Goal: Task Accomplishment & Management: Use online tool/utility

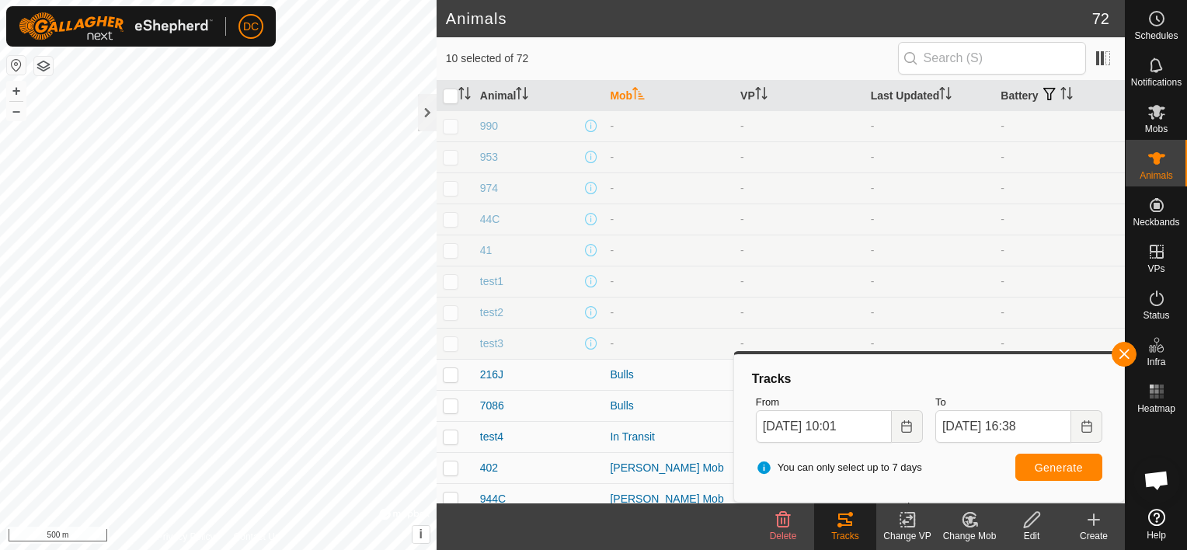
scroll to position [233, 0]
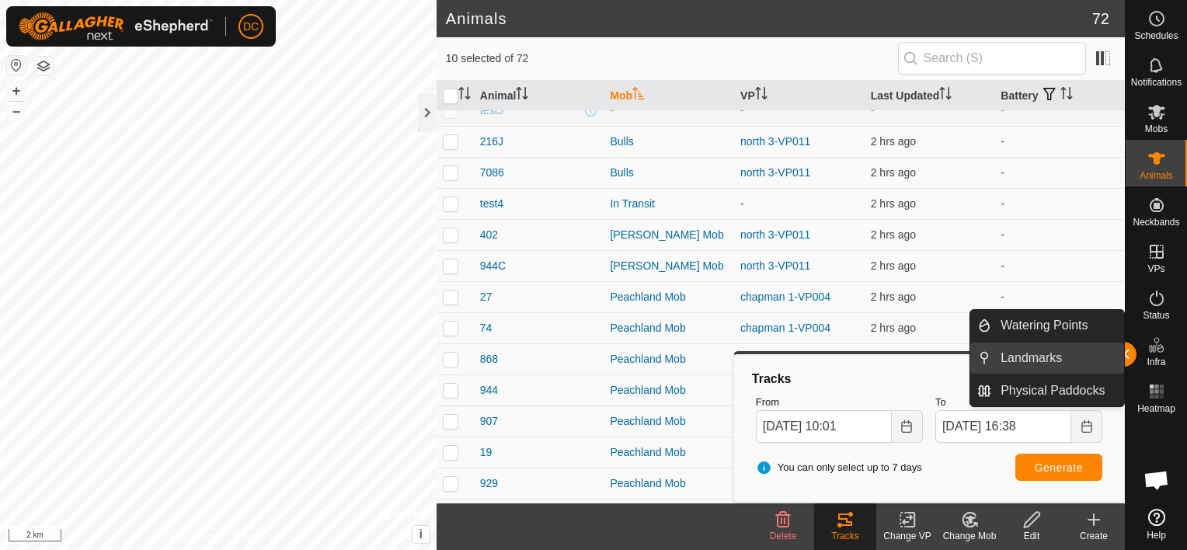
click at [1123, 346] on link "Landmarks" at bounding box center [1057, 358] width 133 height 31
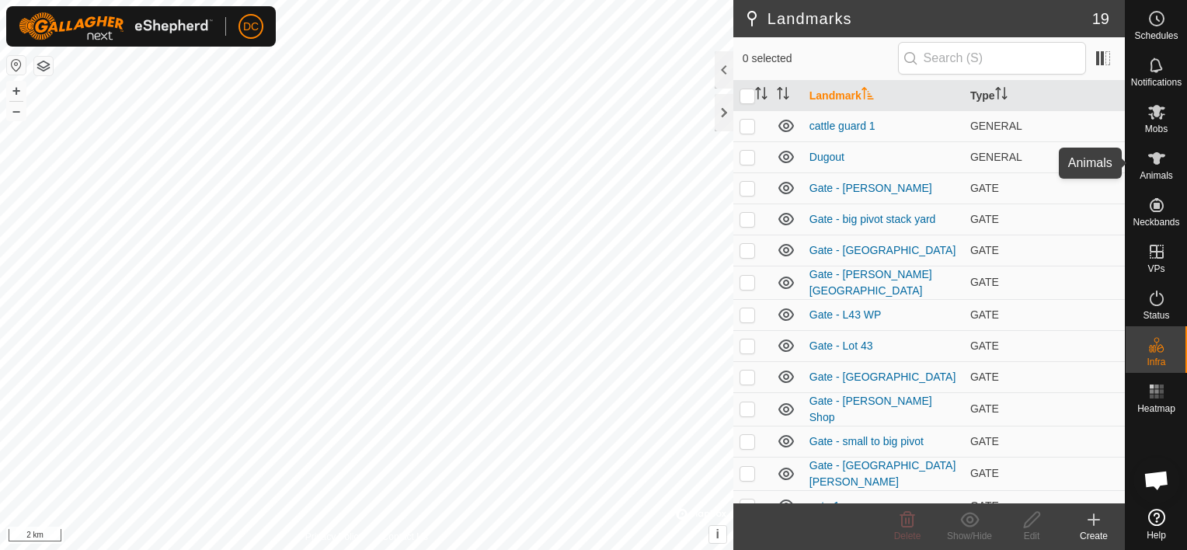
click at [1156, 164] on icon at bounding box center [1156, 158] width 17 height 12
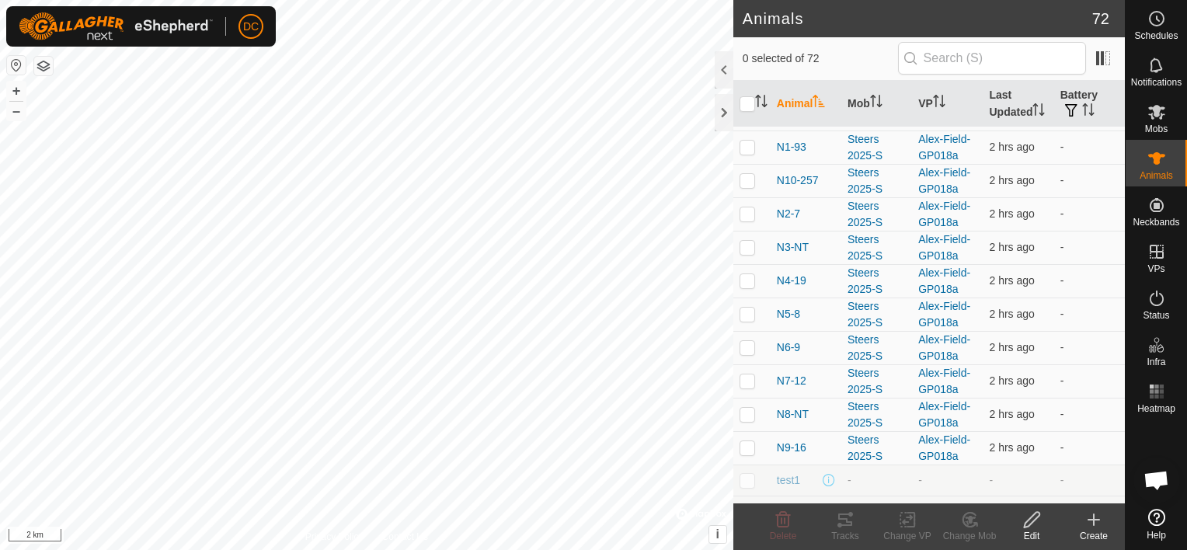
scroll to position [1997, 0]
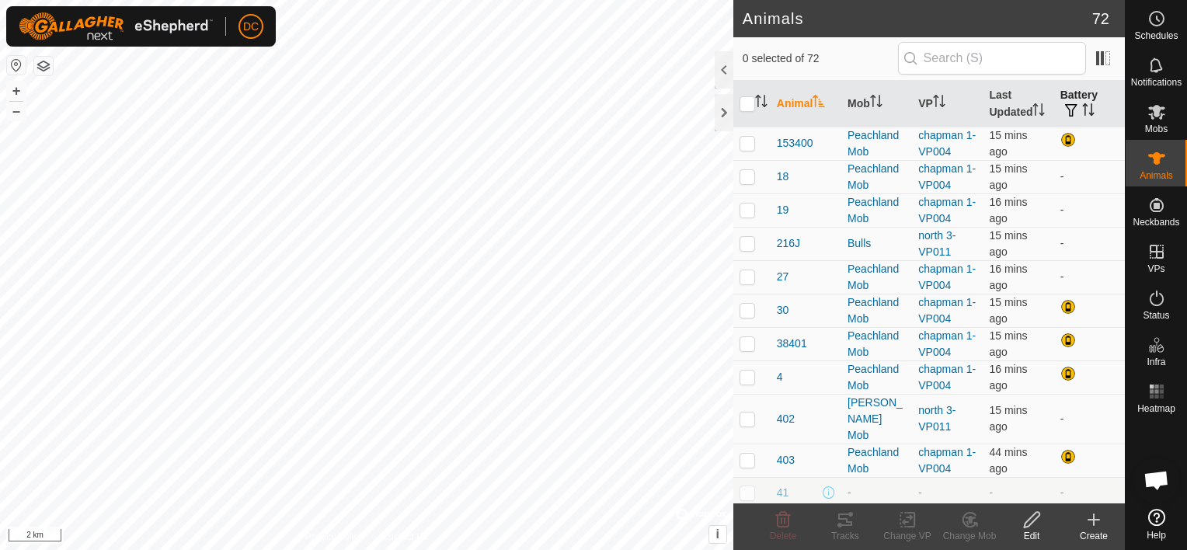
click at [1082, 106] on icon "Activate to sort" at bounding box center [1088, 109] width 12 height 12
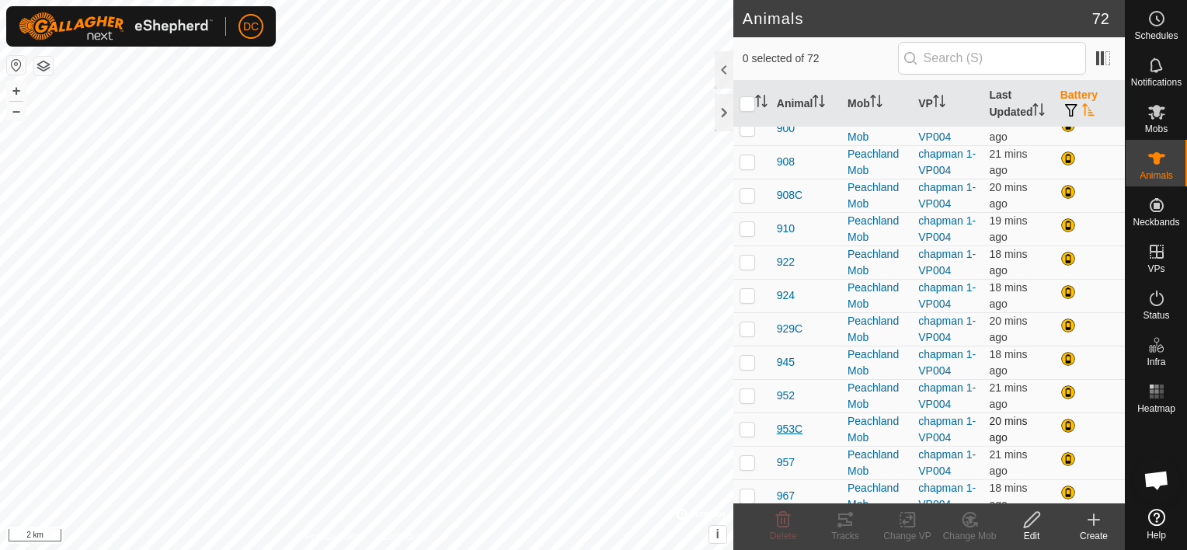
scroll to position [1922, 0]
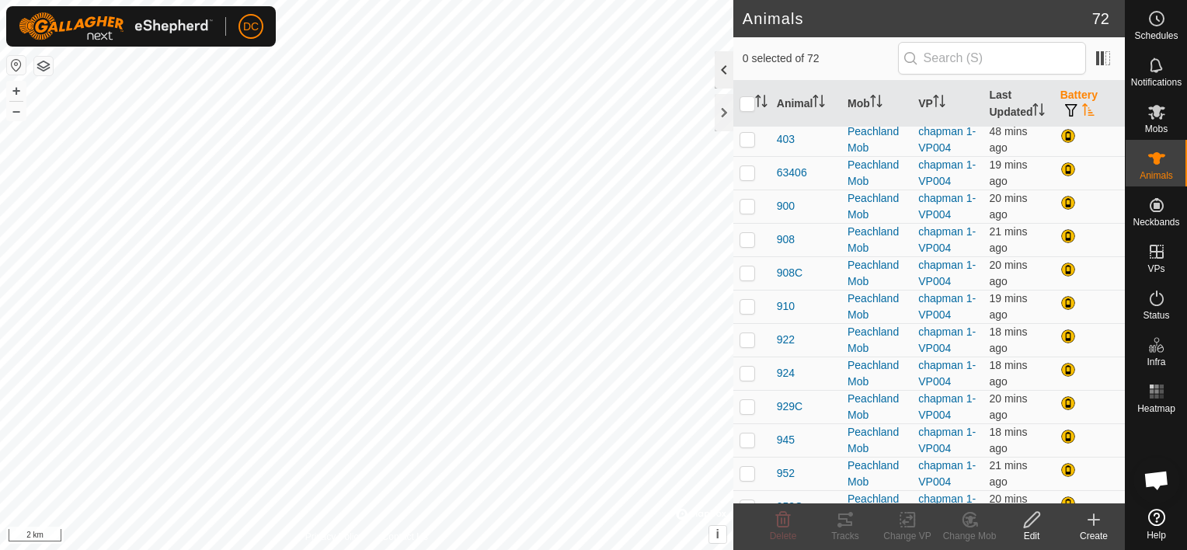
click at [719, 71] on div at bounding box center [724, 69] width 19 height 37
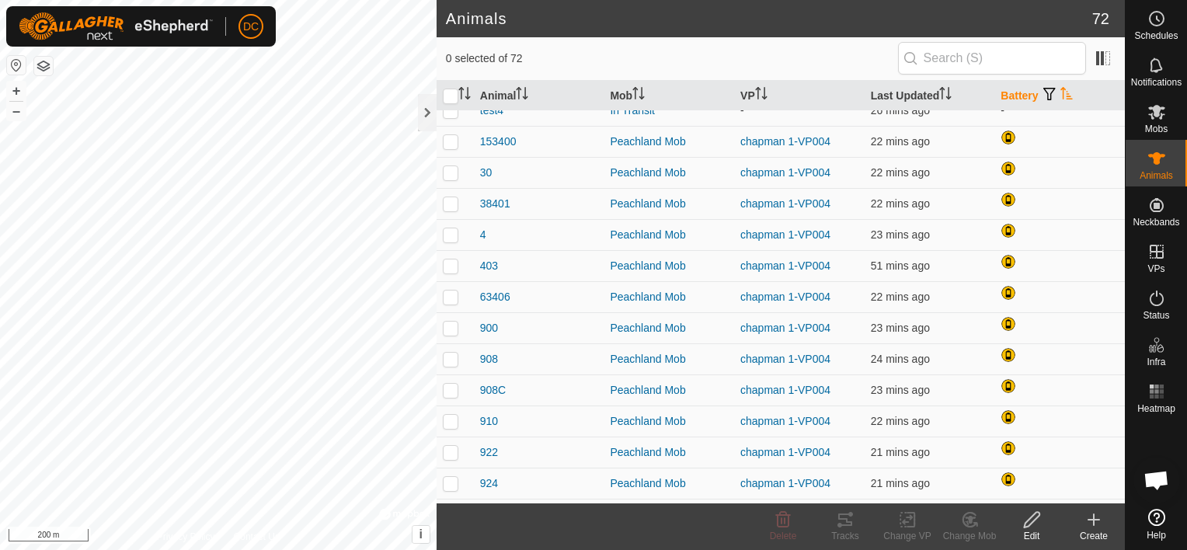
scroll to position [1709, 0]
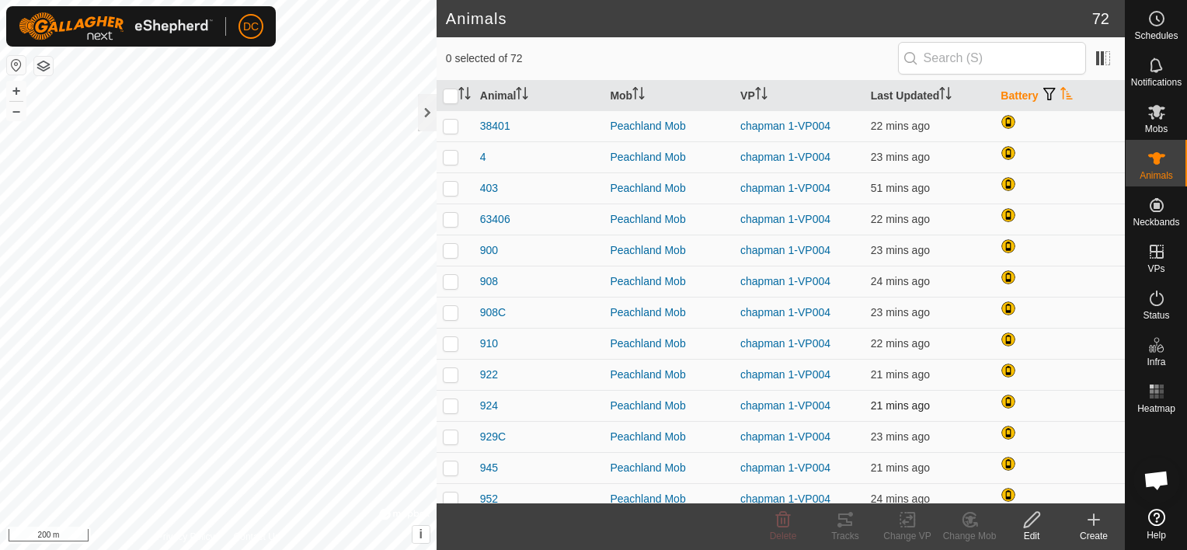
click at [447, 403] on p-checkbox at bounding box center [451, 405] width 16 height 12
checkbox input "true"
click at [843, 522] on icon at bounding box center [845, 519] width 19 height 19
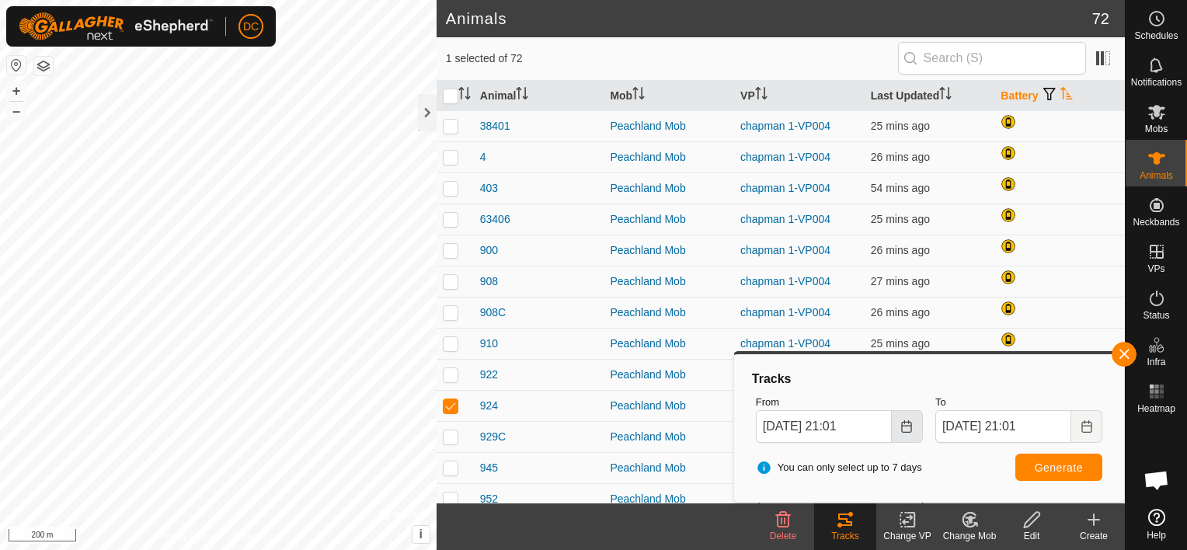
click at [906, 429] on icon "Choose Date" at bounding box center [906, 426] width 12 height 12
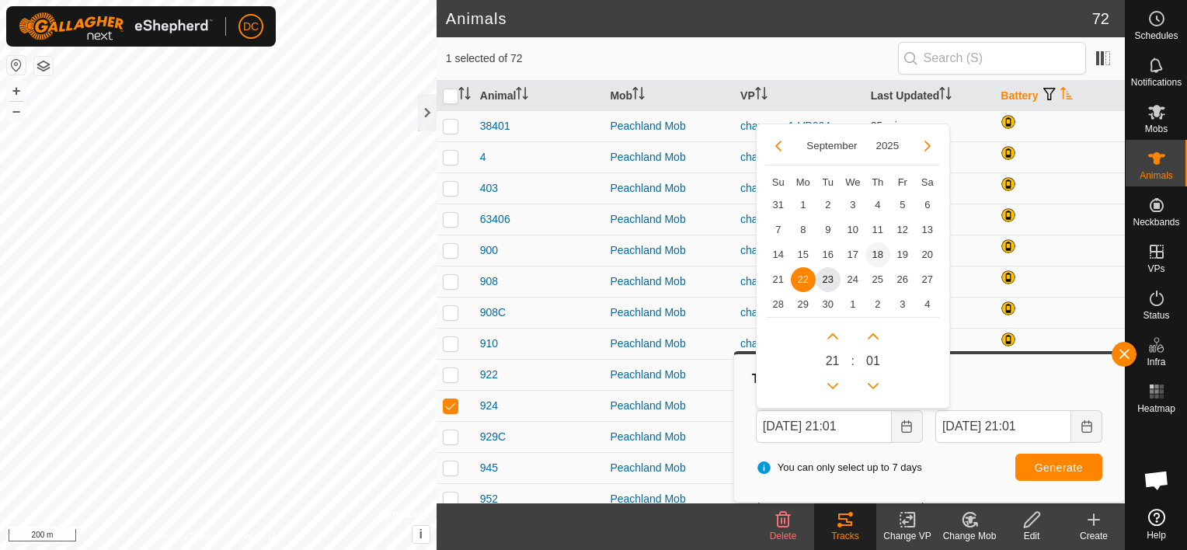
click at [882, 250] on span "18" at bounding box center [877, 254] width 25 height 25
type input "[DATE] 21:01"
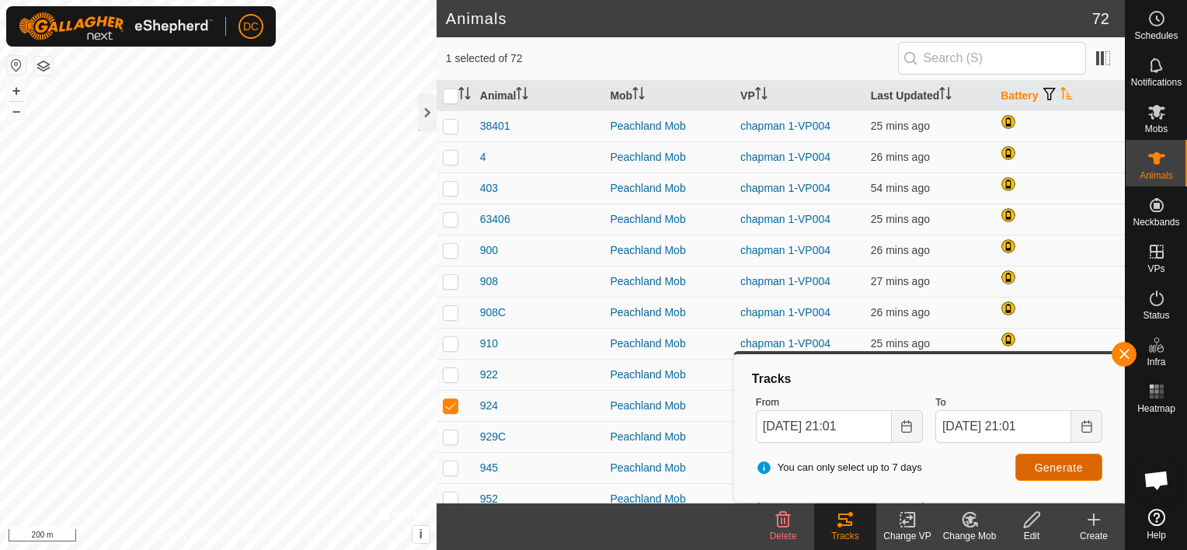
click at [1047, 461] on span "Generate" at bounding box center [1059, 467] width 48 height 12
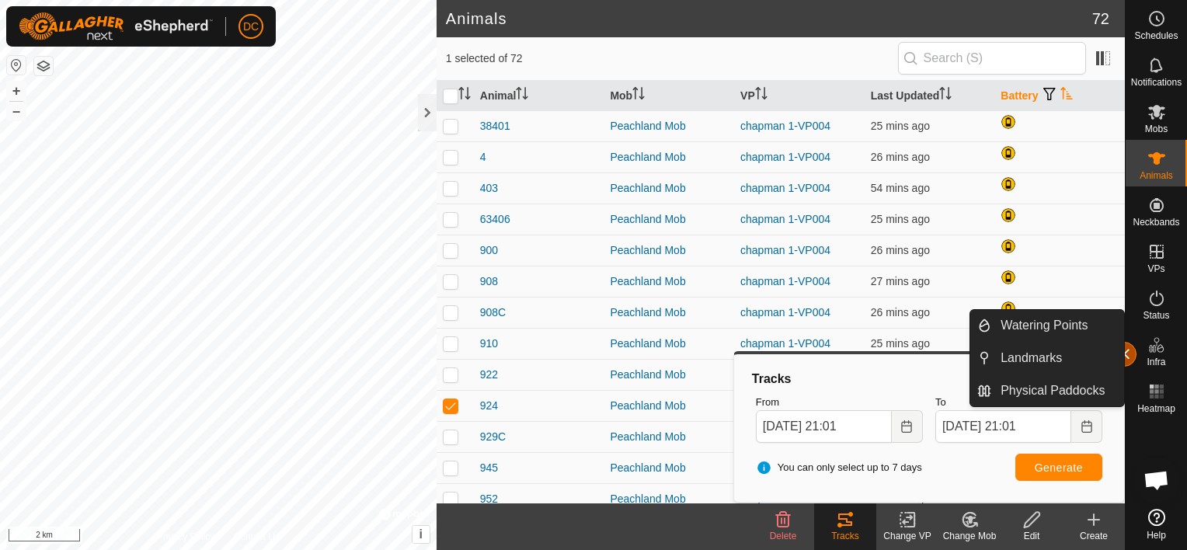
click at [1125, 355] on button "button" at bounding box center [1123, 354] width 25 height 25
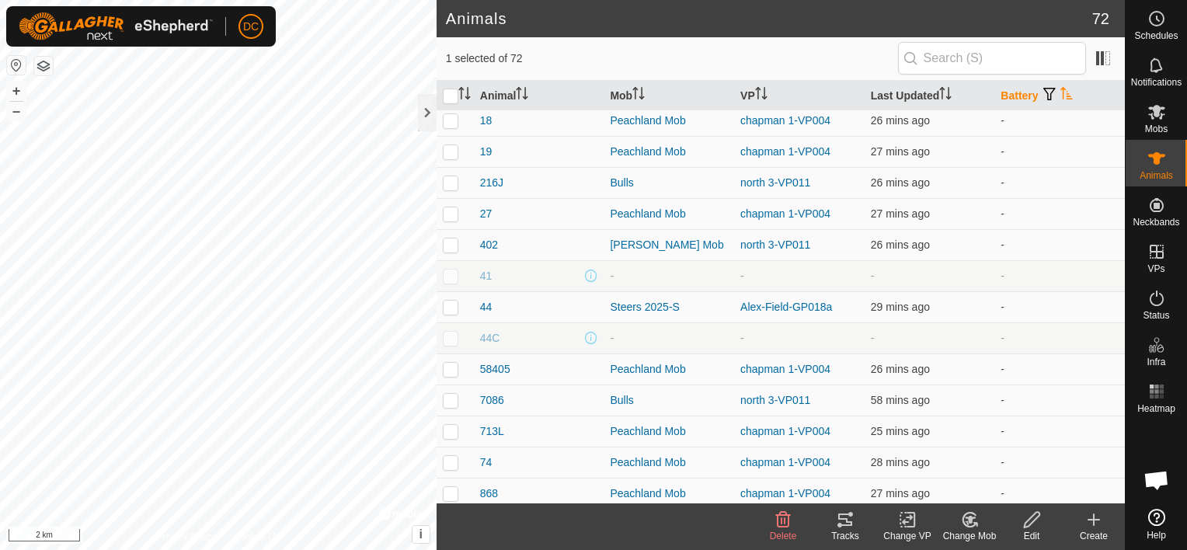
scroll to position [0, 0]
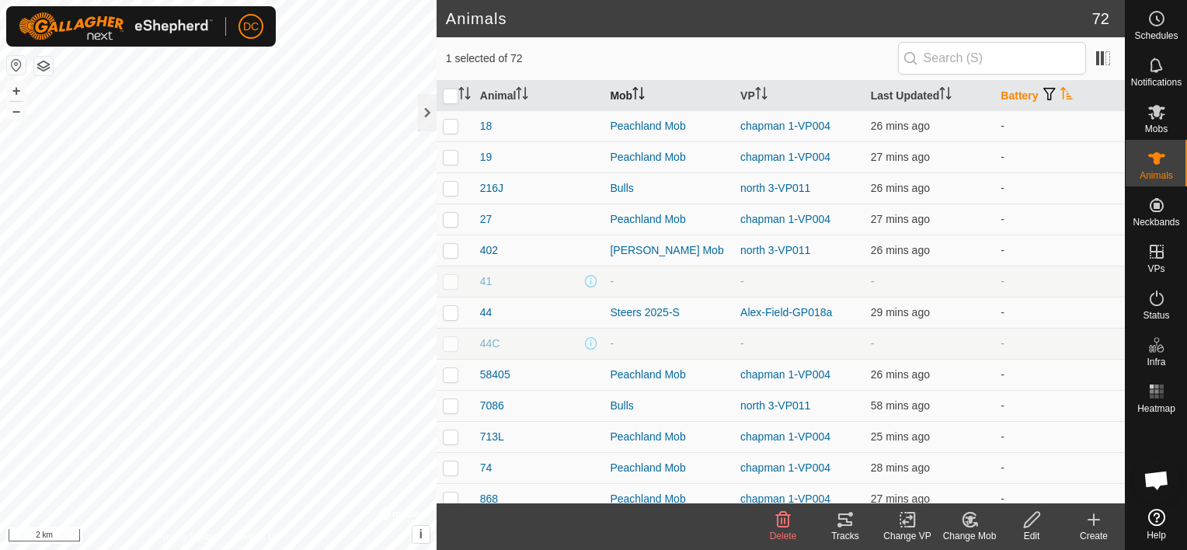
click at [638, 89] on icon "Activate to sort" at bounding box center [638, 93] width 12 height 12
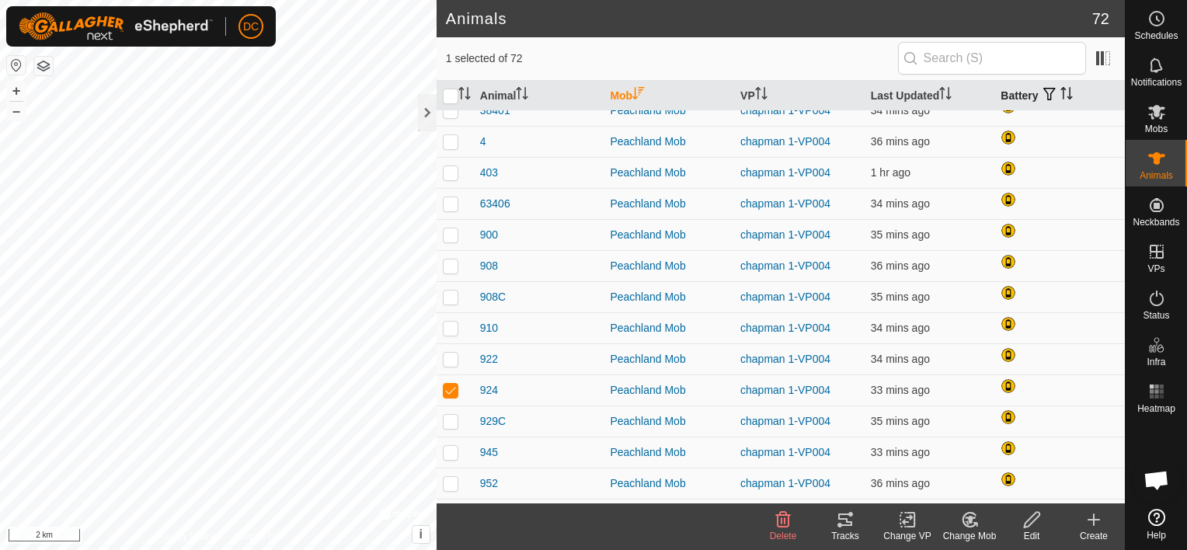
scroll to position [1631, 0]
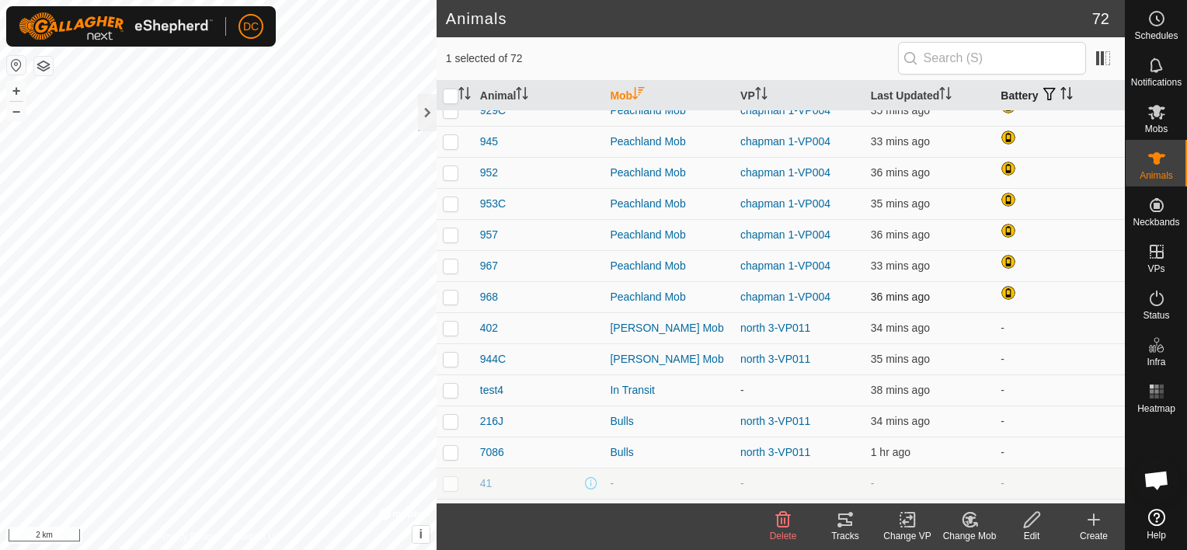
click at [453, 296] on p-checkbox at bounding box center [451, 296] width 16 height 12
checkbox input "true"
click at [455, 263] on p-checkbox at bounding box center [451, 265] width 16 height 12
checkbox input "true"
click at [449, 233] on p-checkbox at bounding box center [451, 234] width 16 height 12
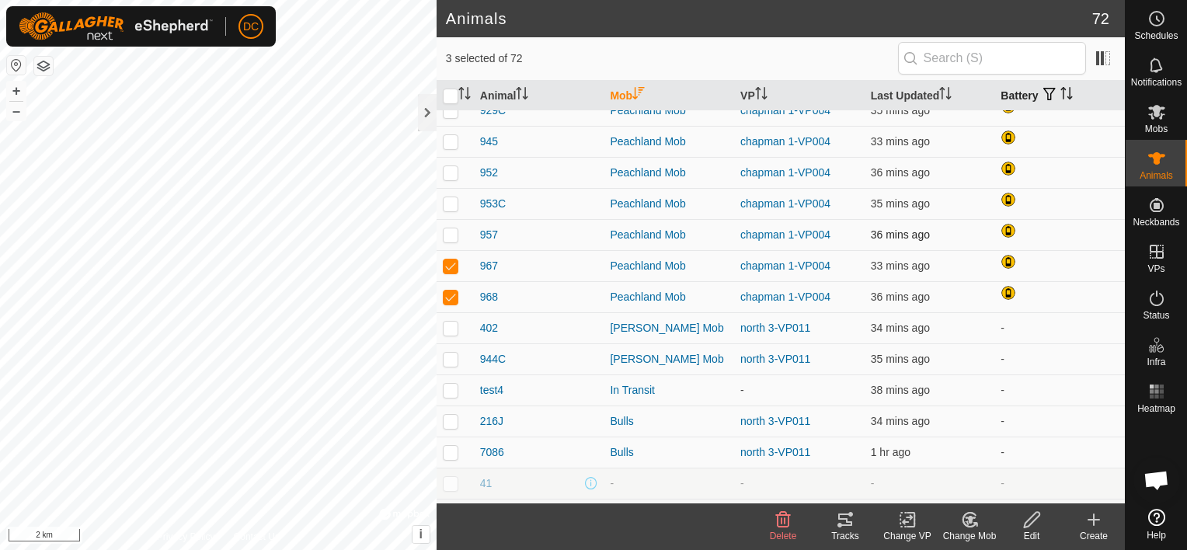
checkbox input "true"
click at [454, 199] on p-checkbox at bounding box center [451, 203] width 16 height 12
checkbox input "true"
click at [447, 176] on p-checkbox at bounding box center [451, 172] width 16 height 12
checkbox input "true"
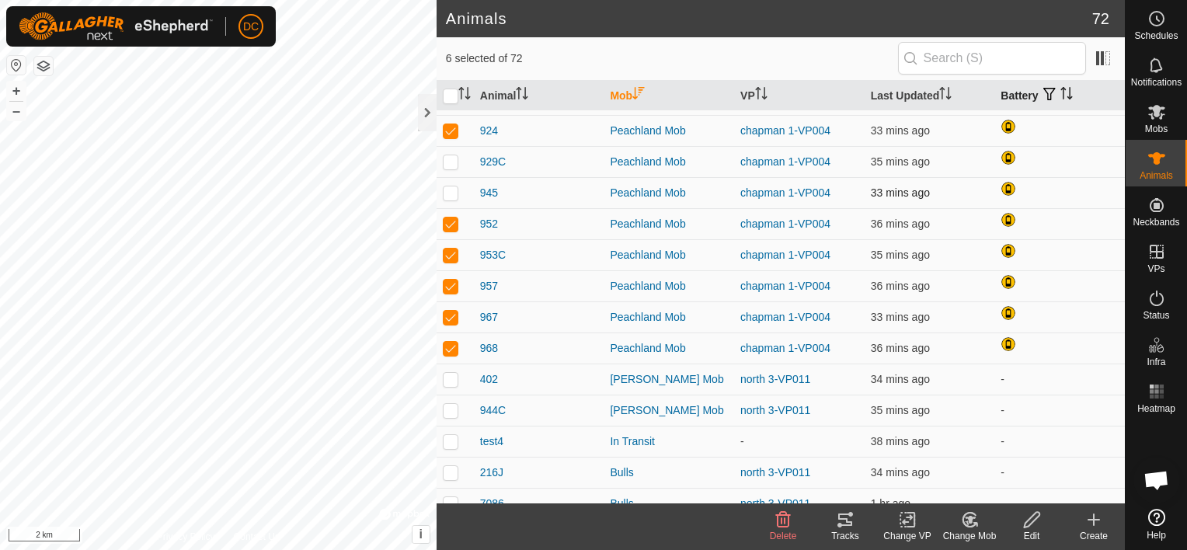
scroll to position [1553, 0]
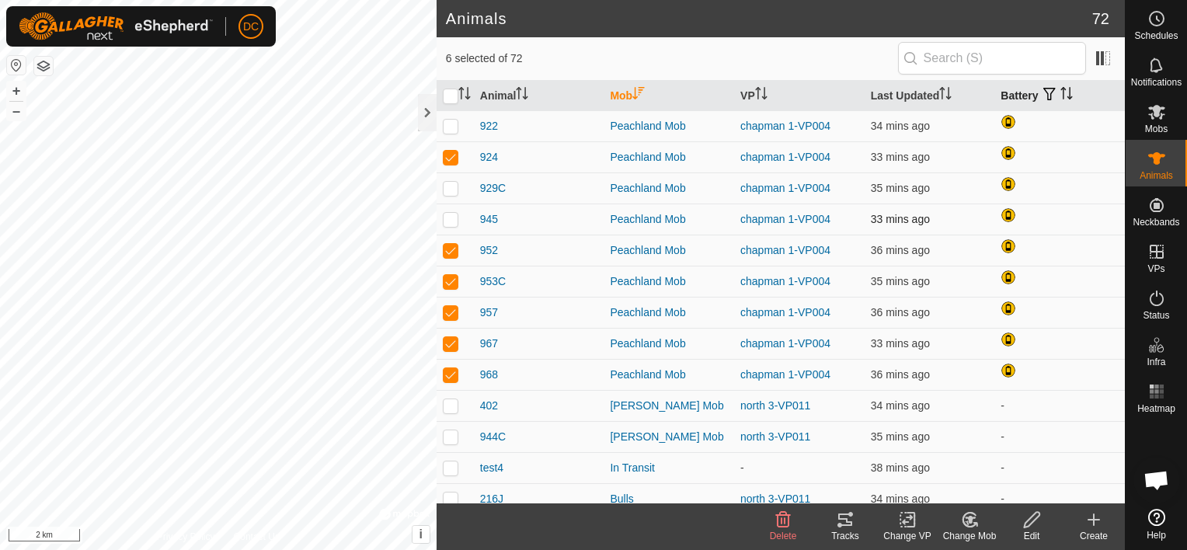
click at [447, 221] on p-checkbox at bounding box center [451, 219] width 16 height 12
checkbox input "true"
click at [452, 186] on p-checkbox at bounding box center [451, 188] width 16 height 12
checkbox input "true"
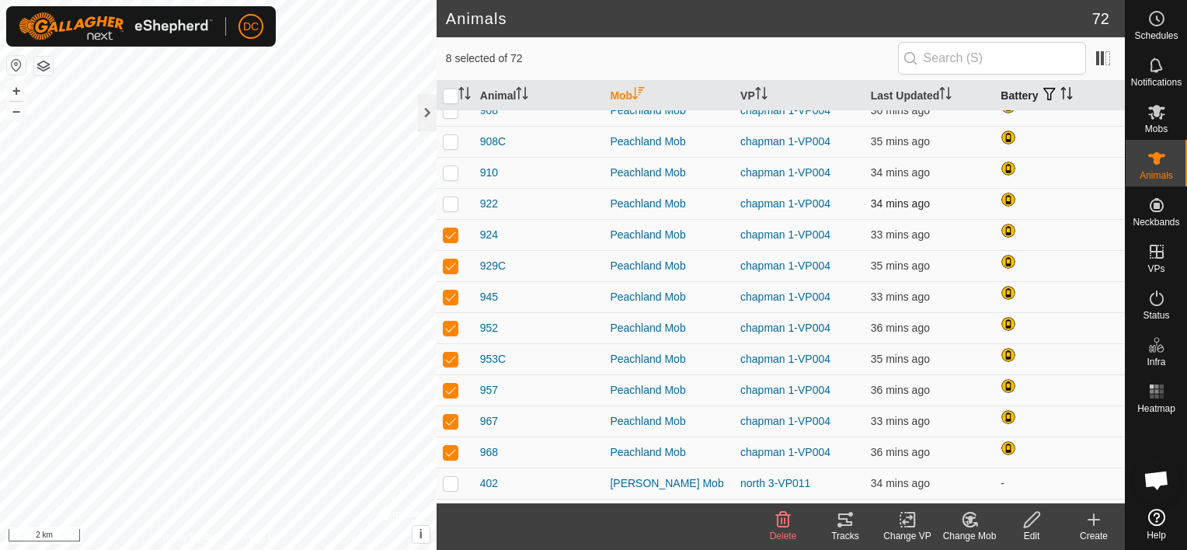
click at [448, 204] on p-checkbox at bounding box center [451, 203] width 16 height 12
checkbox input "true"
click at [449, 173] on p-checkbox at bounding box center [451, 172] width 16 height 12
checkbox input "true"
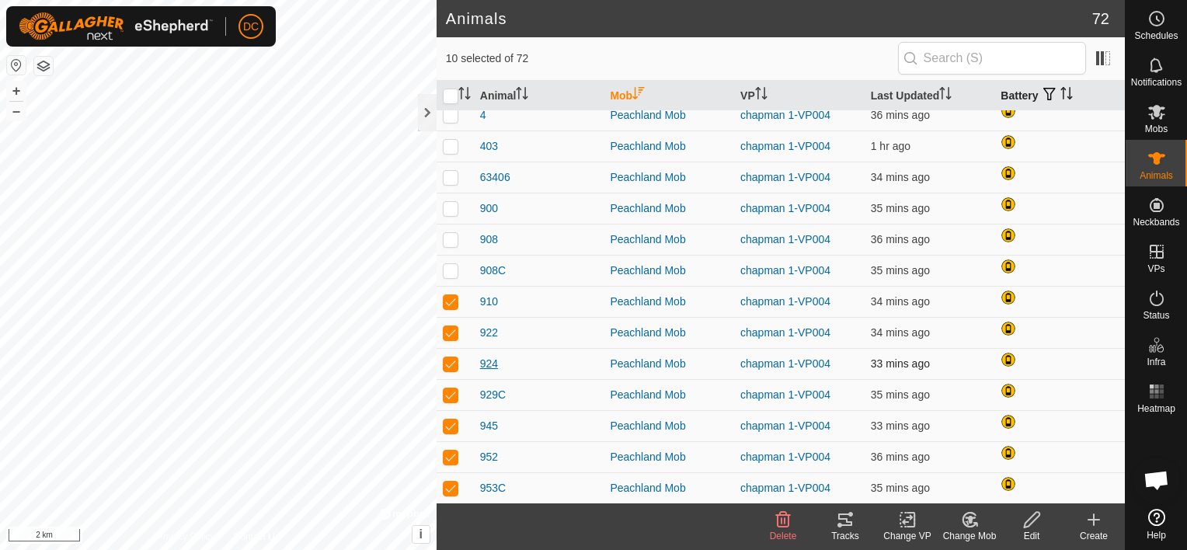
scroll to position [1320, 0]
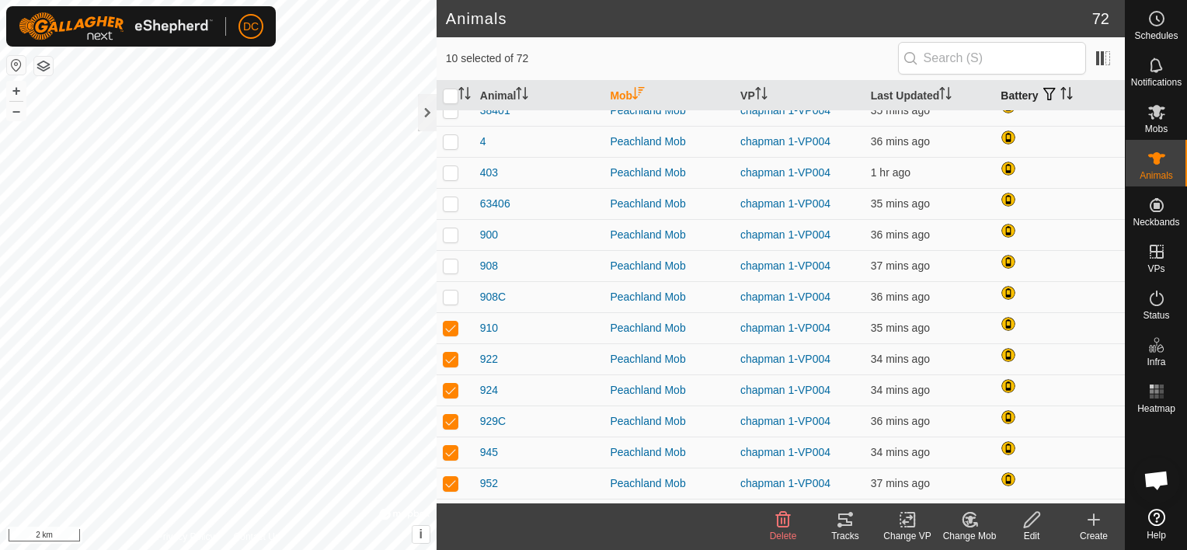
click at [845, 521] on icon at bounding box center [845, 519] width 19 height 19
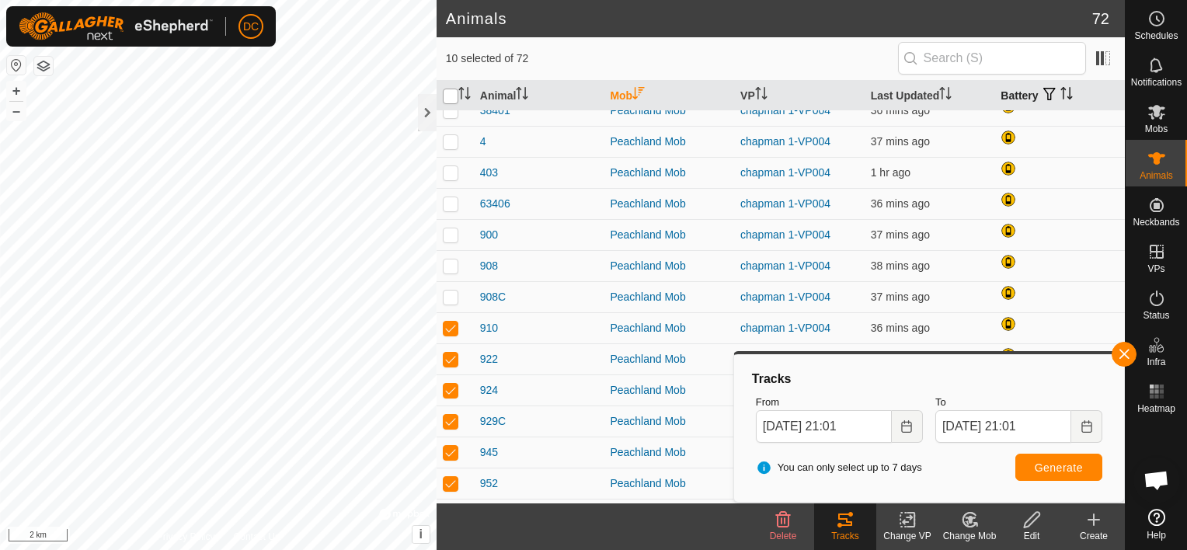
click at [446, 92] on input "checkbox" at bounding box center [451, 97] width 16 height 16
checkbox input "true"
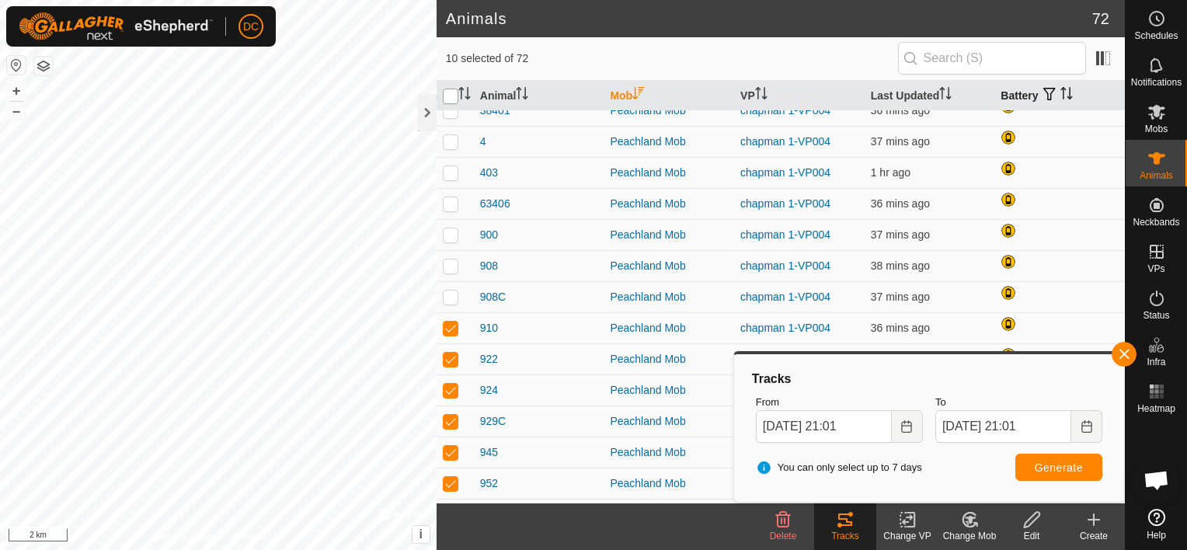
checkbox input "true"
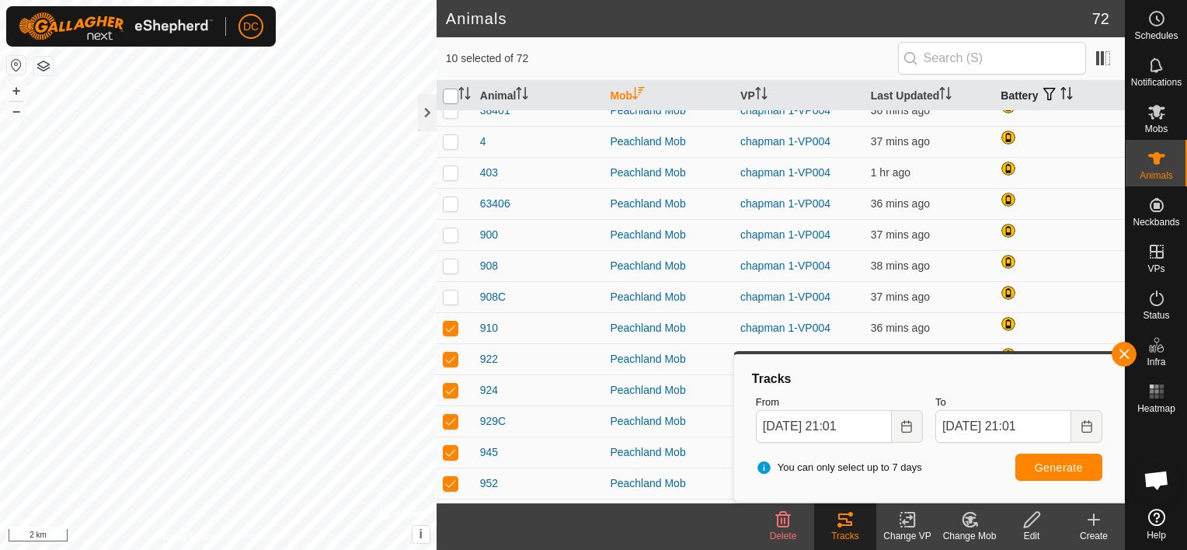
checkbox input "true"
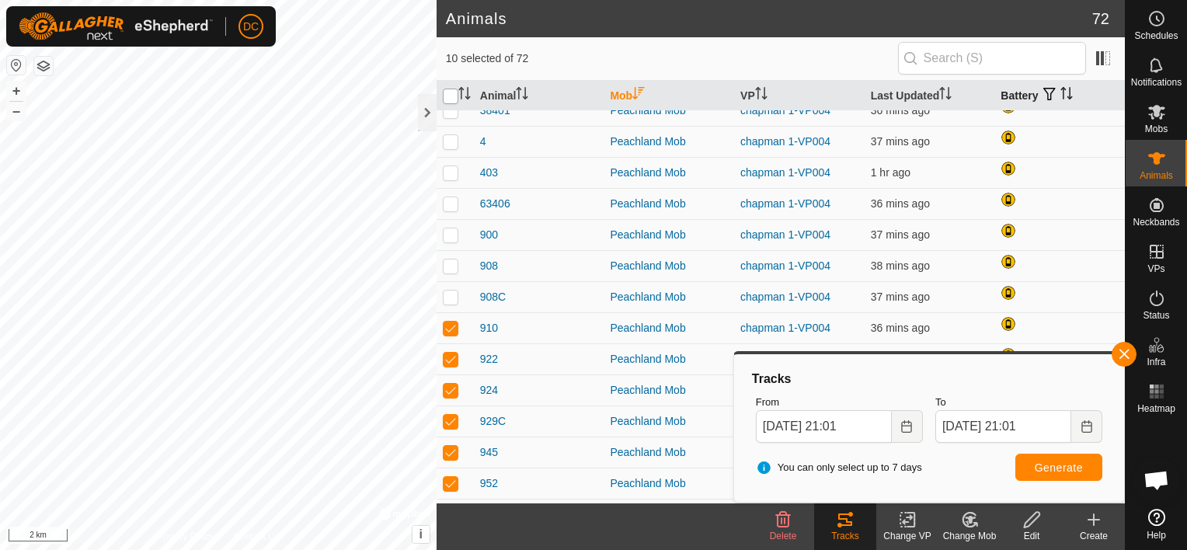
checkbox input "true"
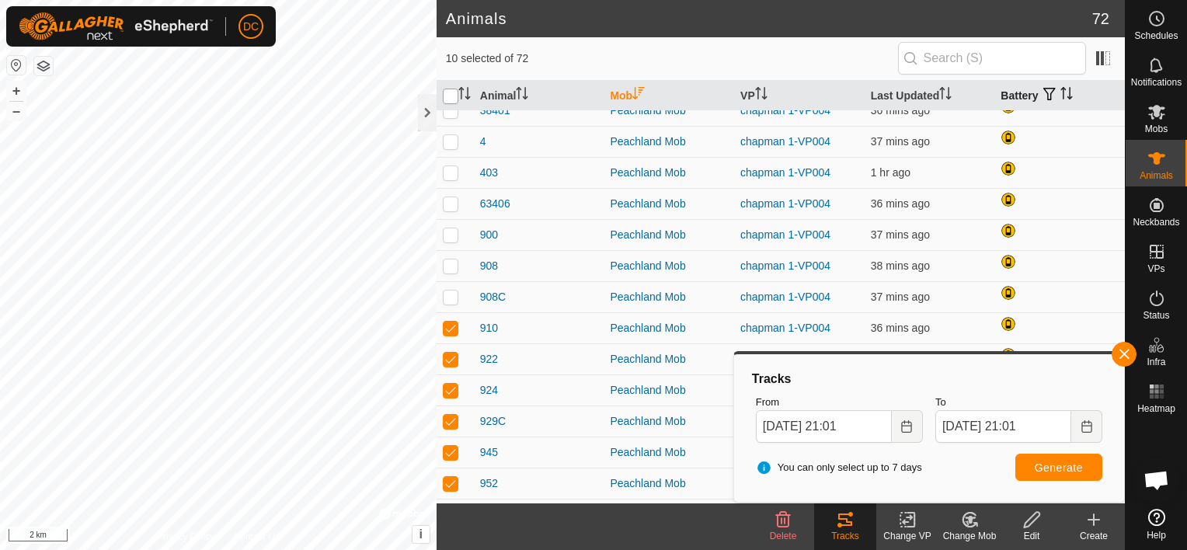
checkbox input "true"
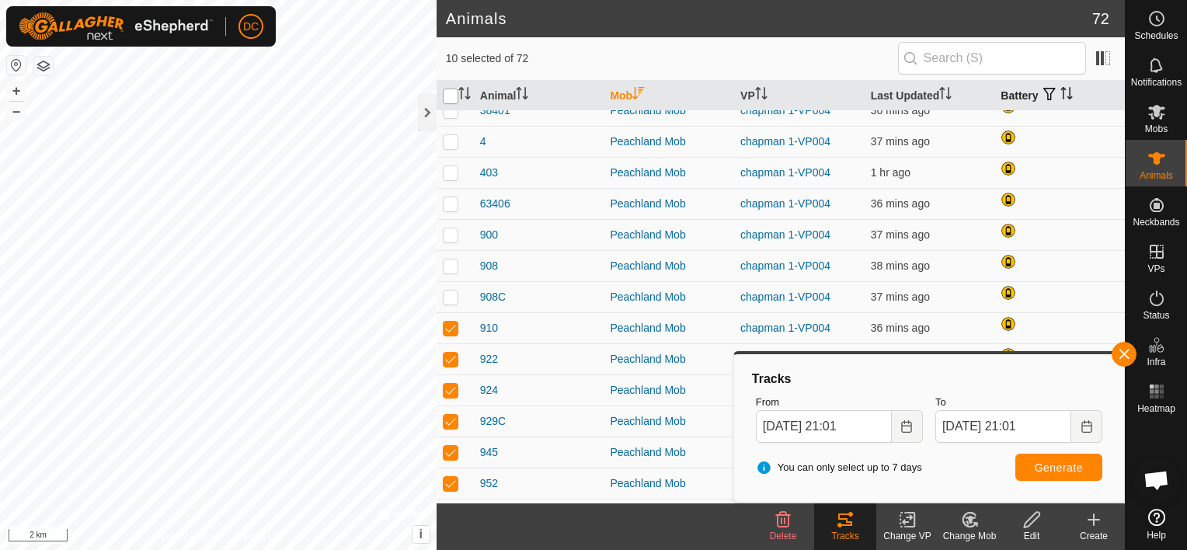
checkbox input "true"
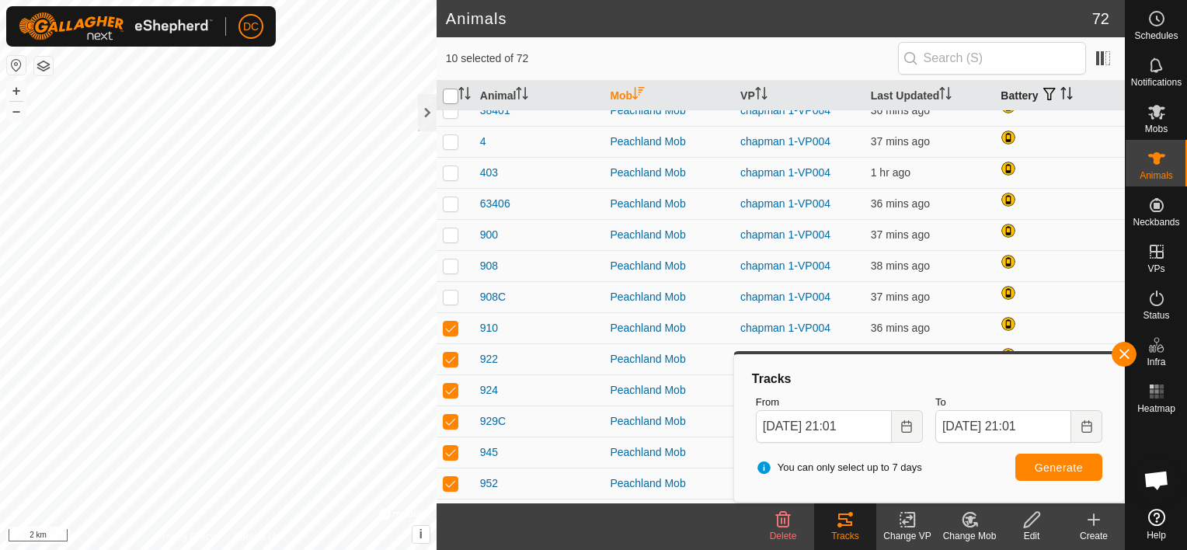
checkbox input "true"
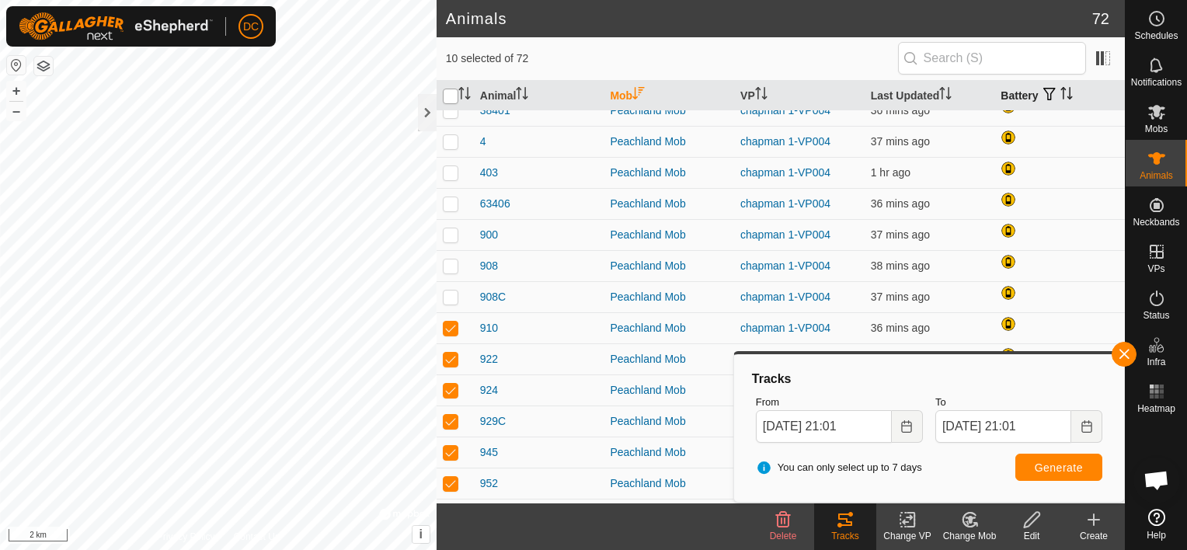
checkbox input "true"
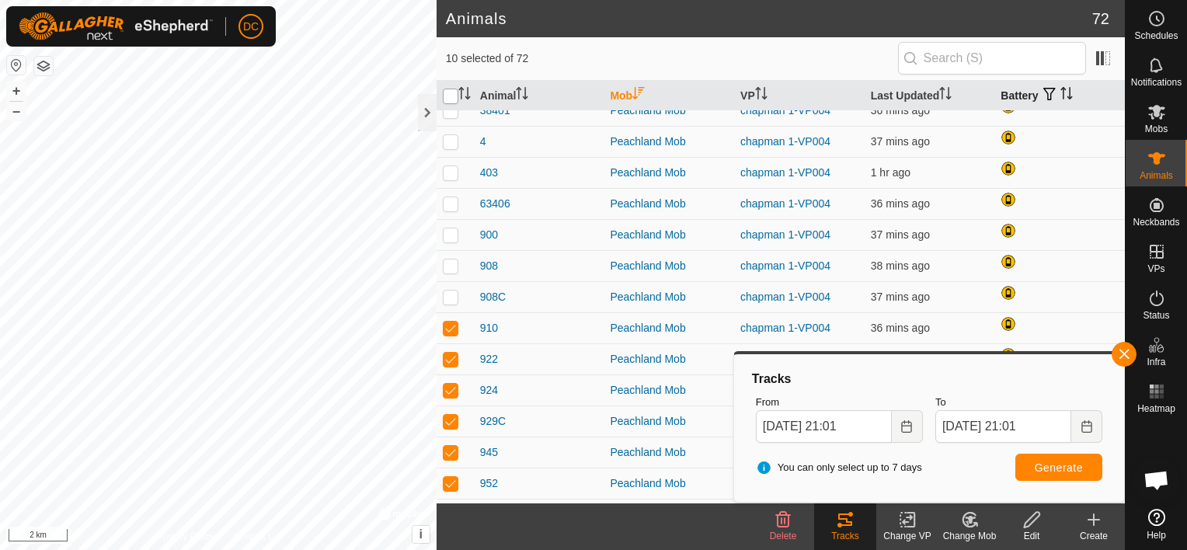
checkbox input "true"
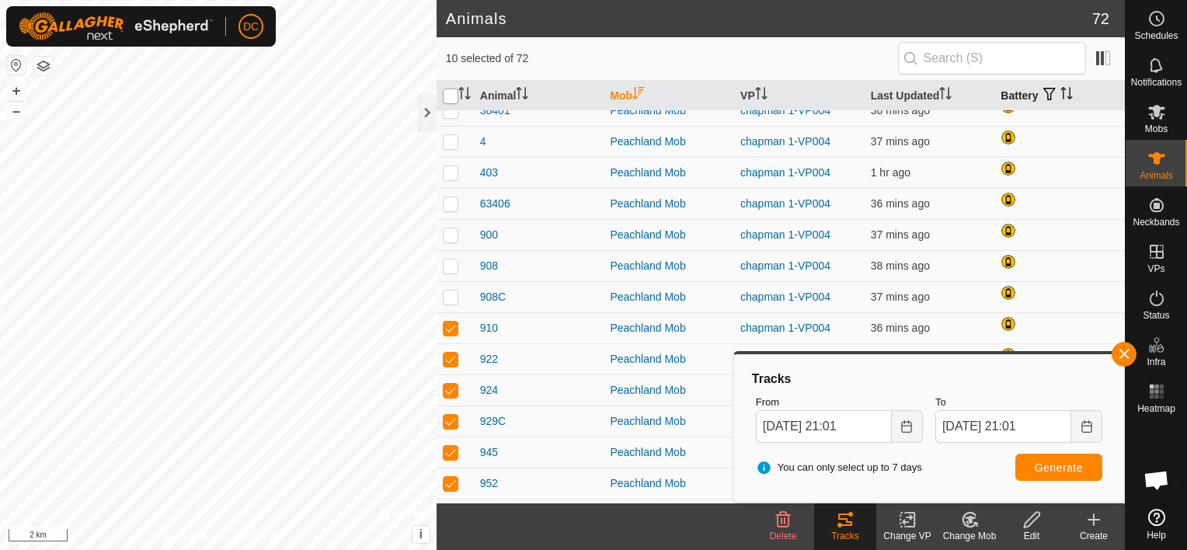
checkbox input "true"
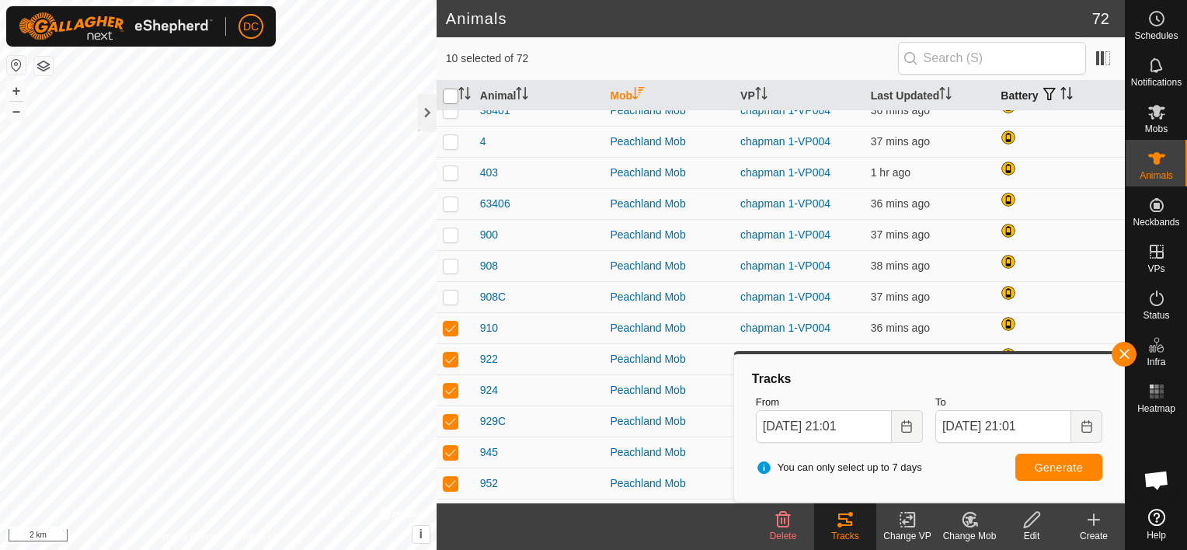
checkbox input "true"
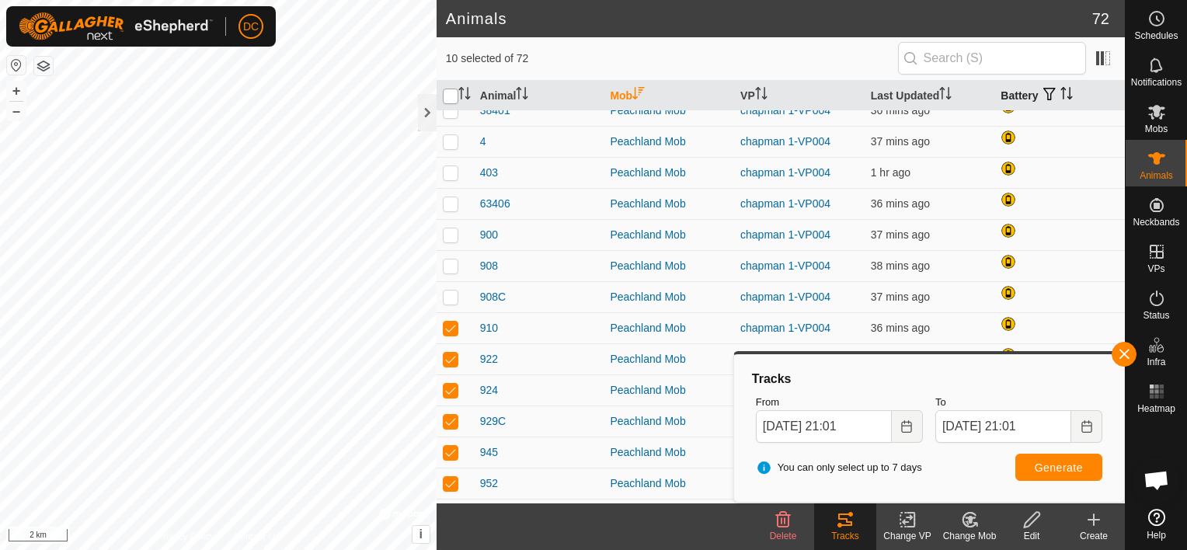
checkbox input "true"
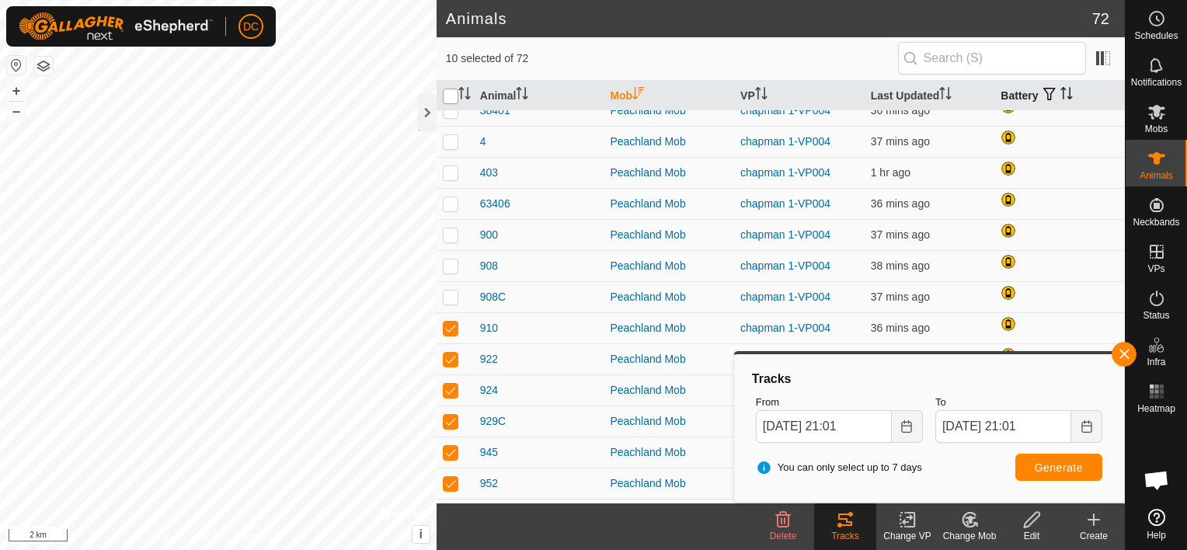
checkbox input "true"
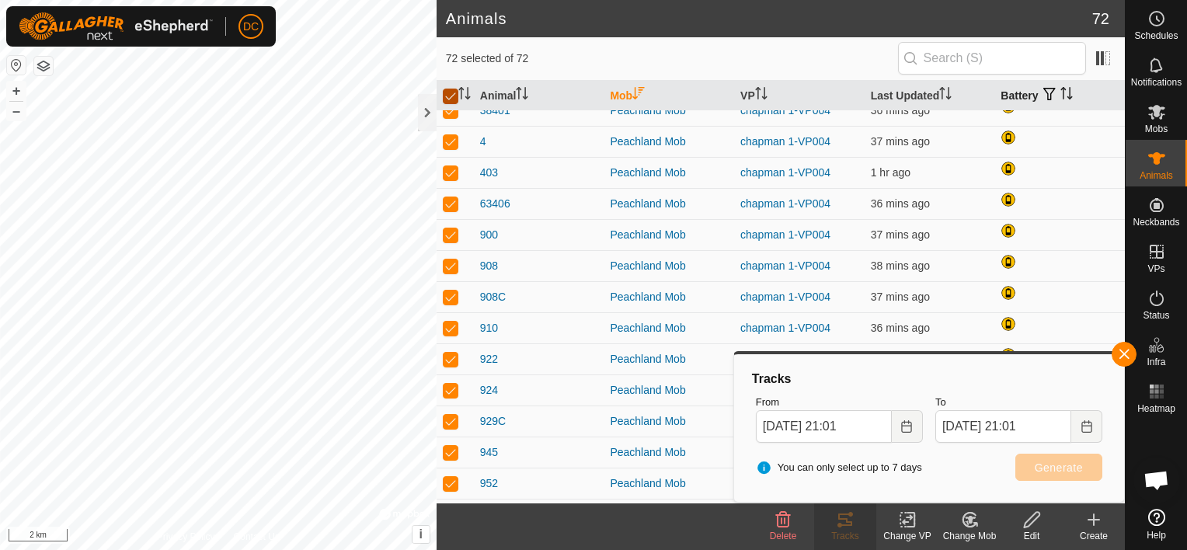
click at [450, 93] on input "checkbox" at bounding box center [451, 97] width 16 height 16
checkbox input "false"
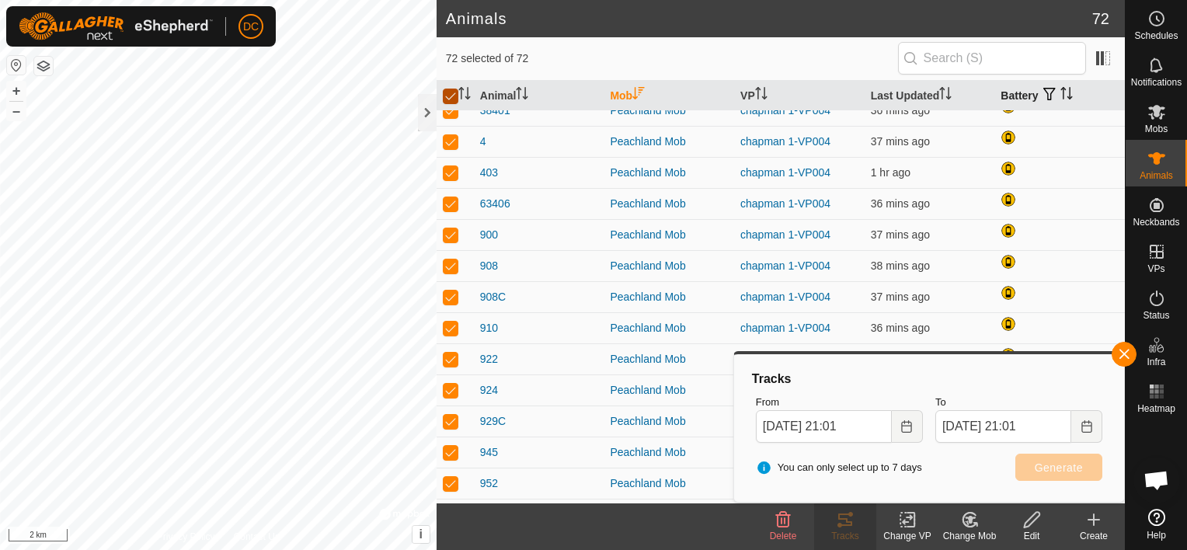
checkbox input "false"
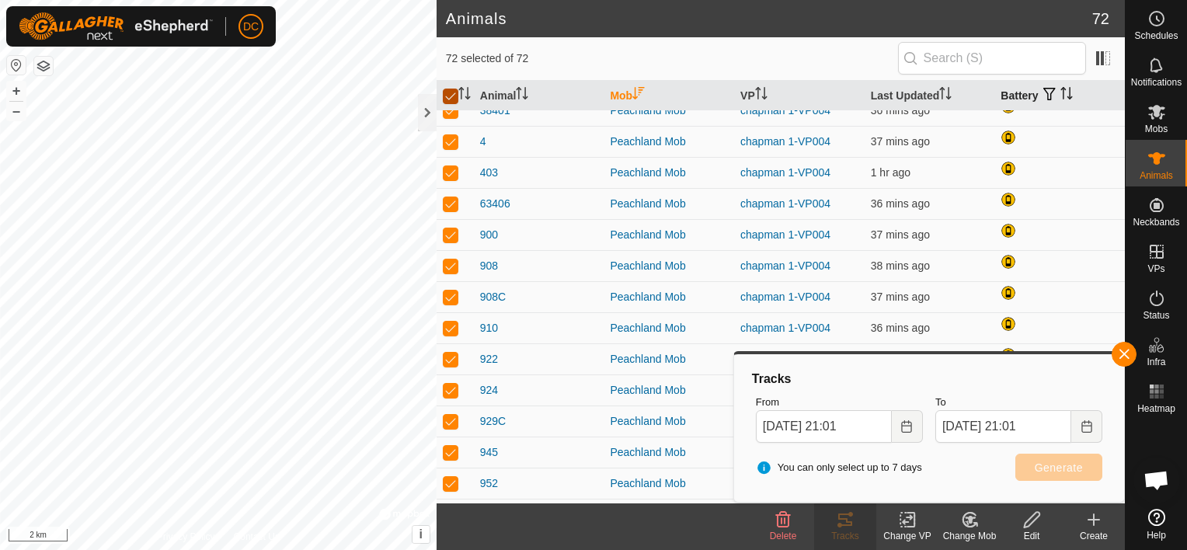
checkbox input "false"
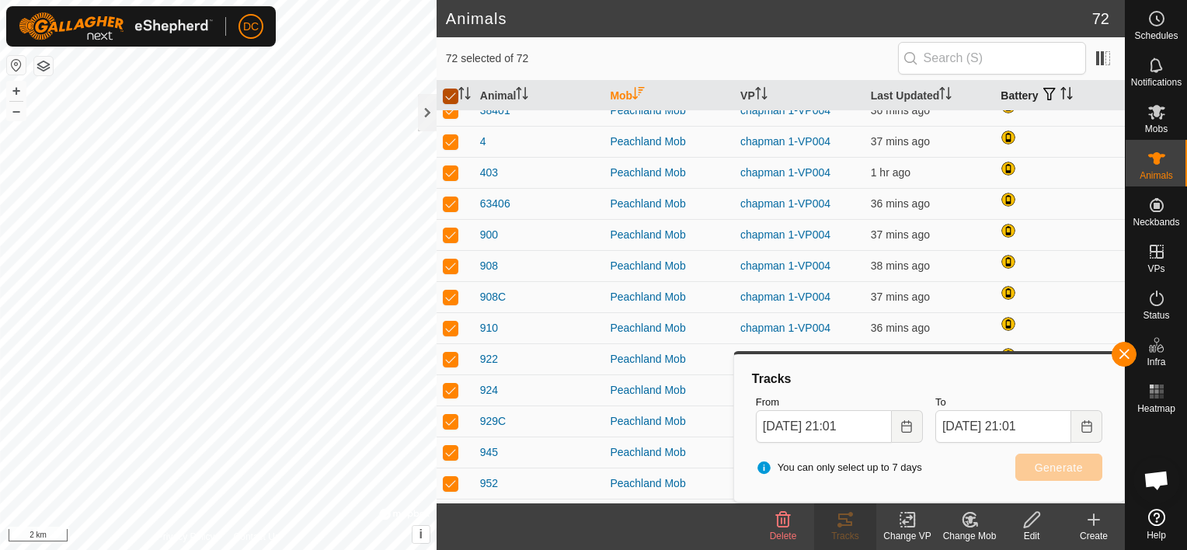
checkbox input "false"
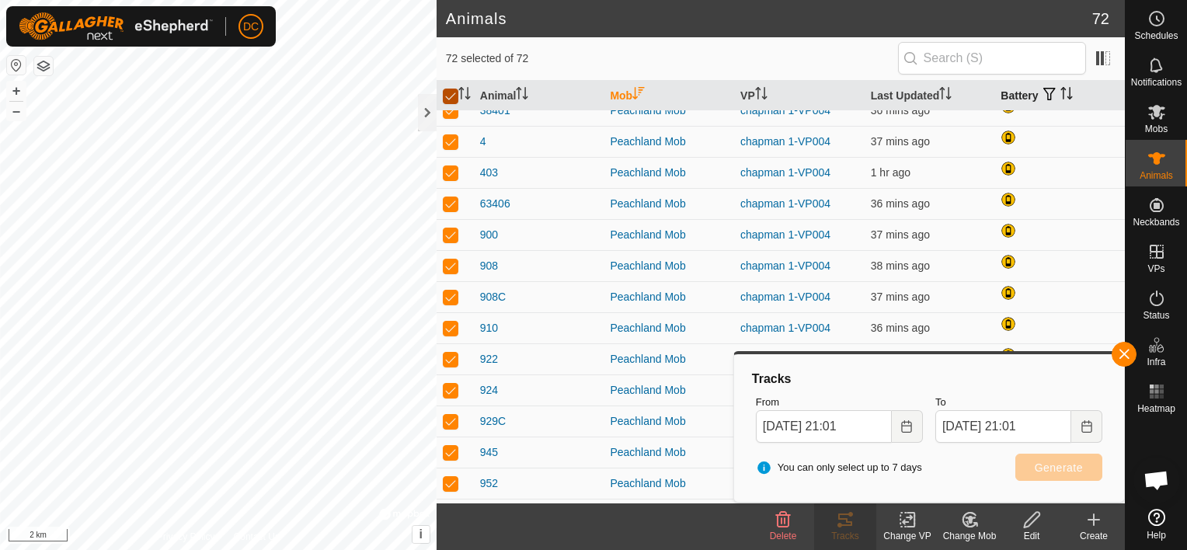
checkbox input "false"
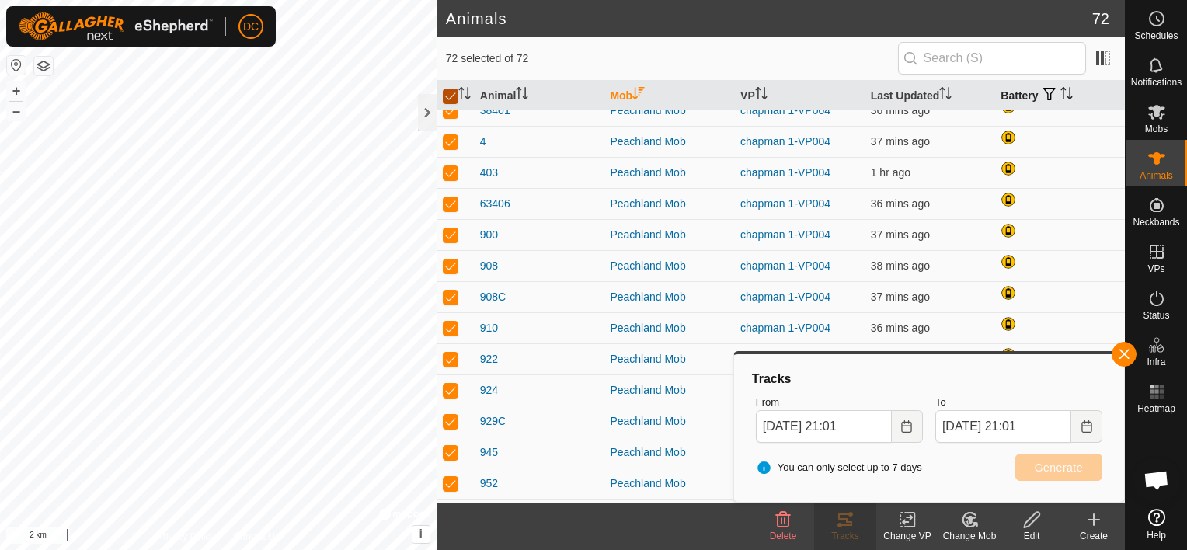
checkbox input "false"
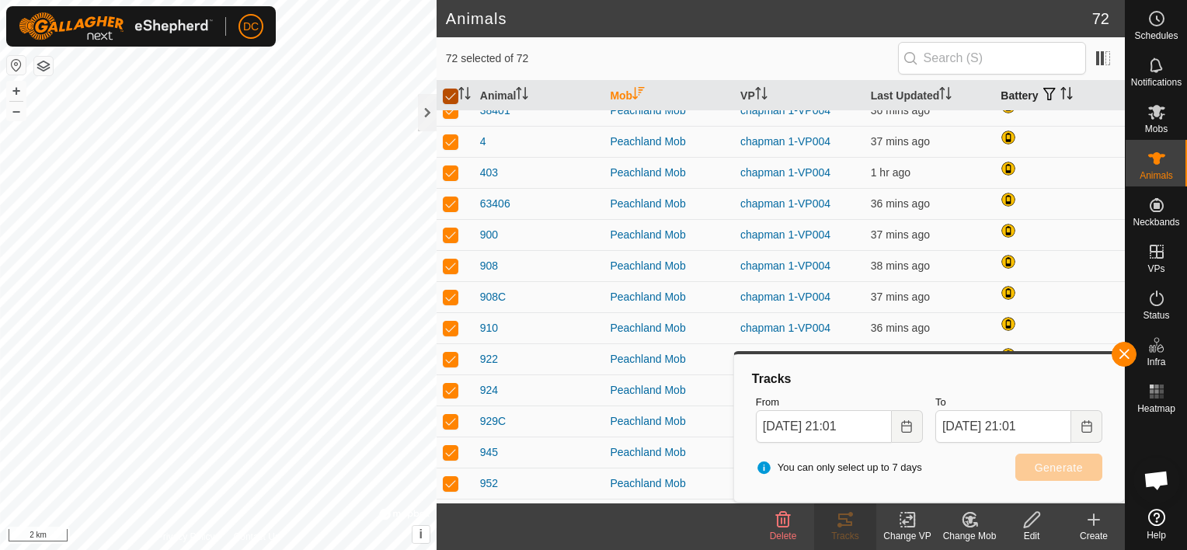
checkbox input "false"
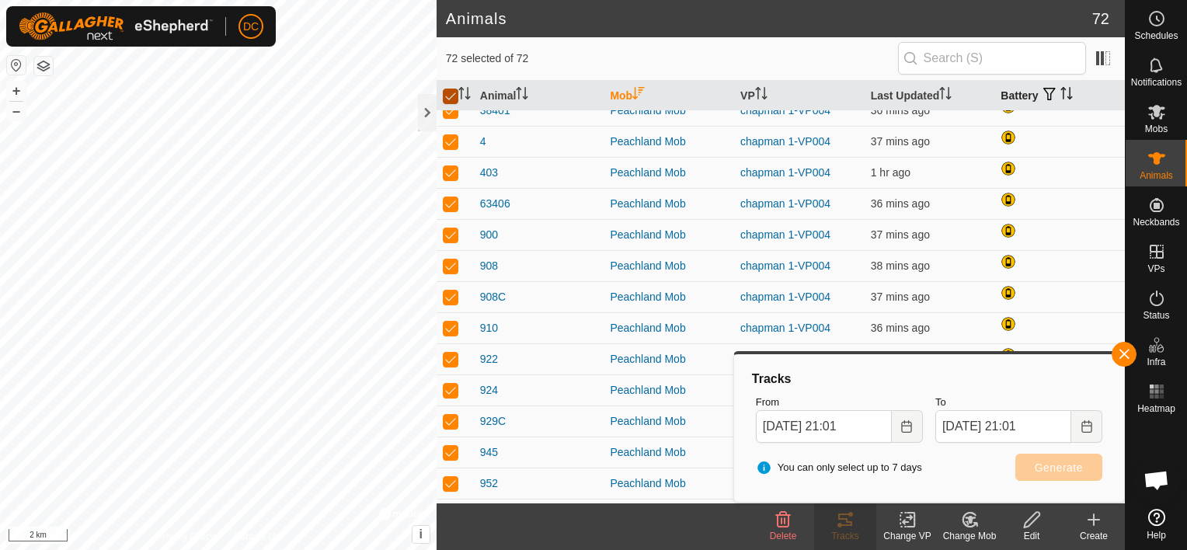
checkbox input "false"
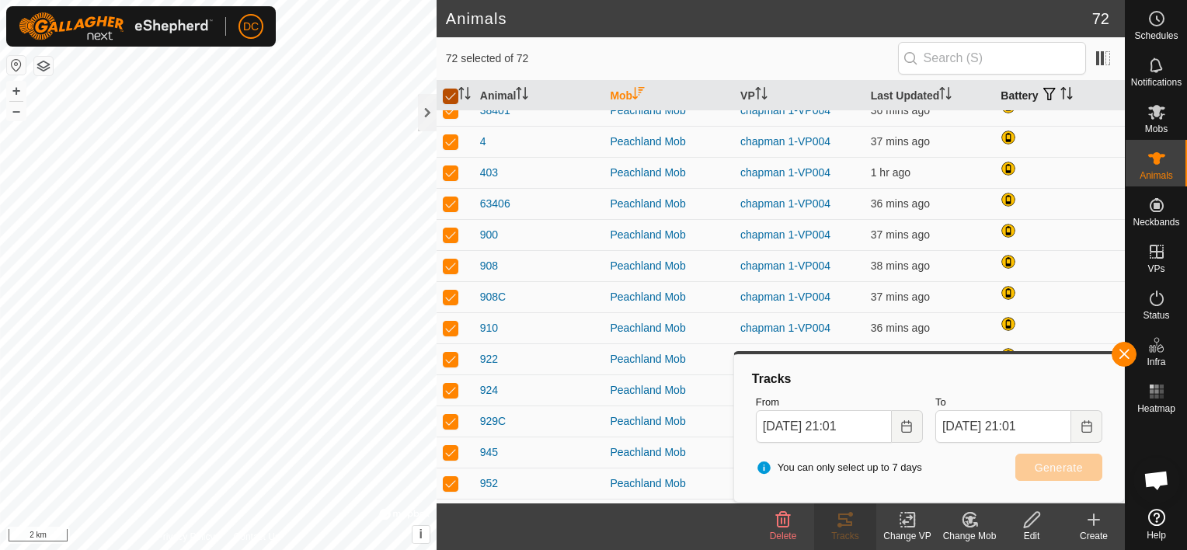
checkbox input "false"
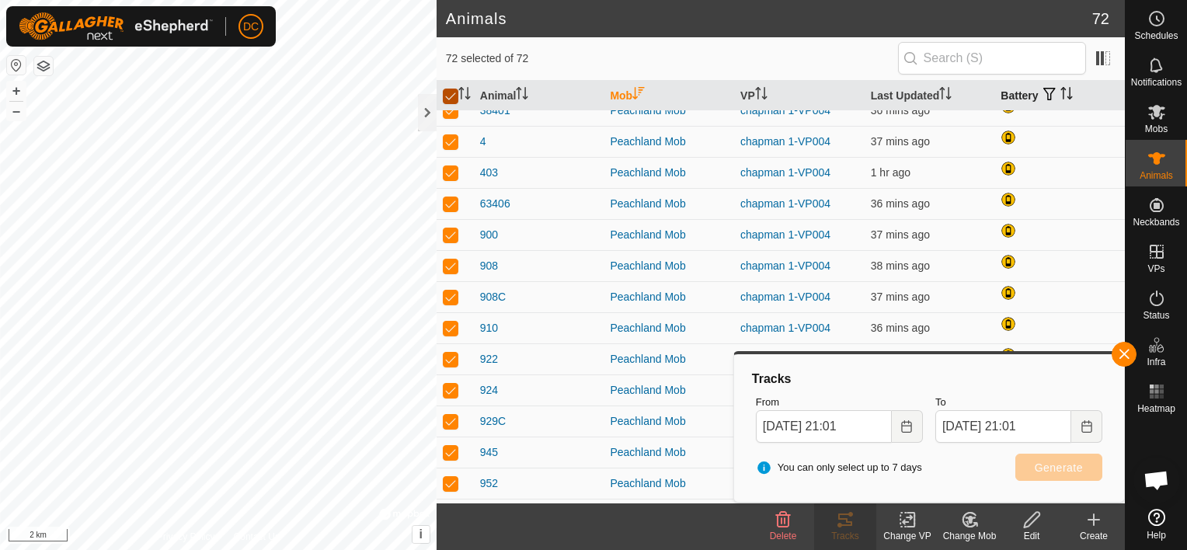
checkbox input "false"
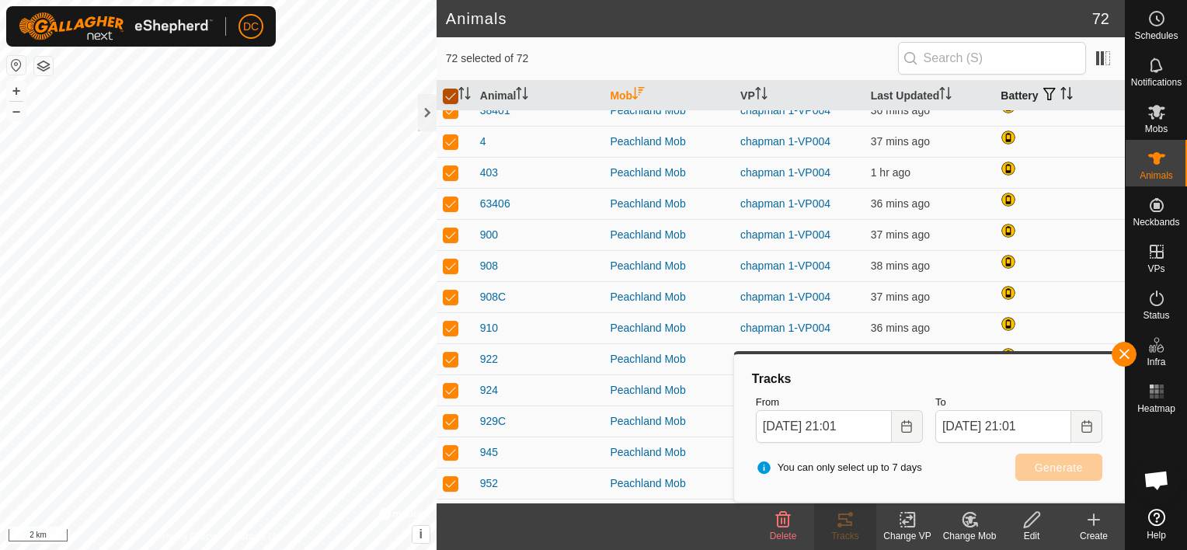
checkbox input "false"
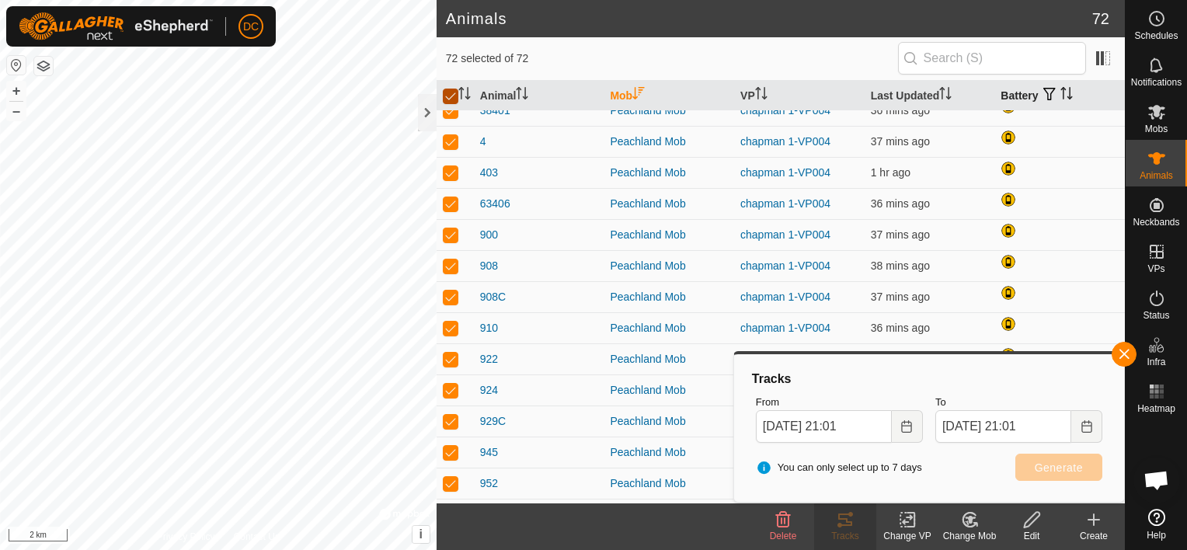
checkbox input "false"
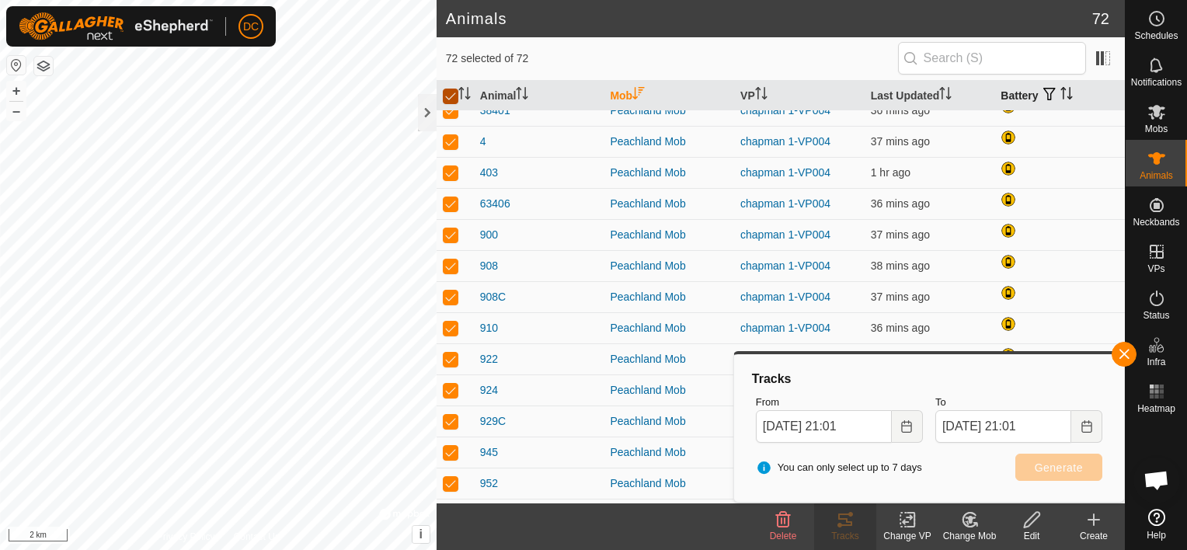
checkbox input "false"
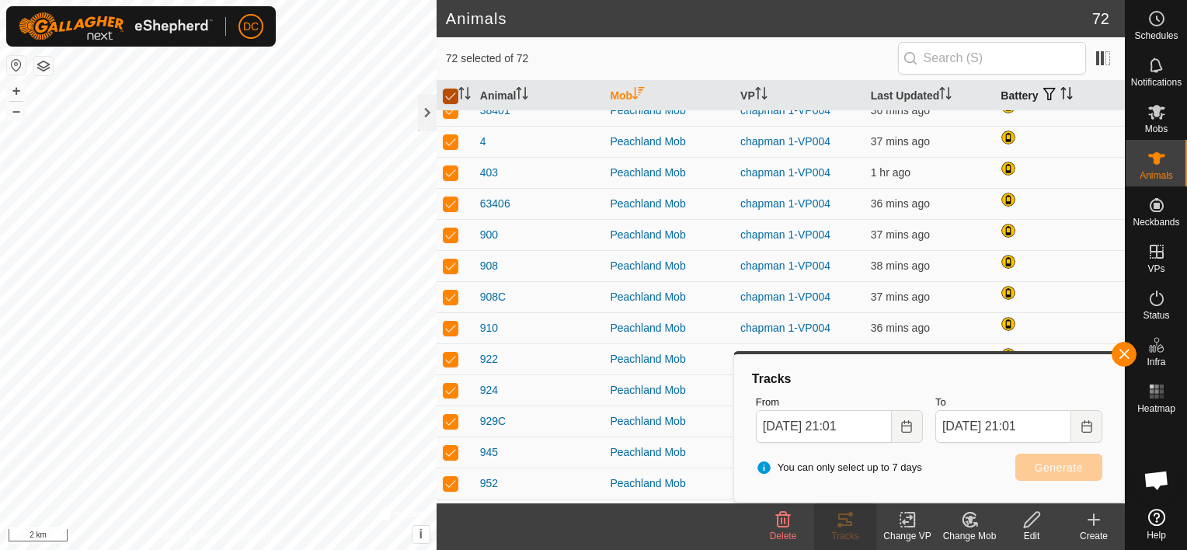
checkbox input "false"
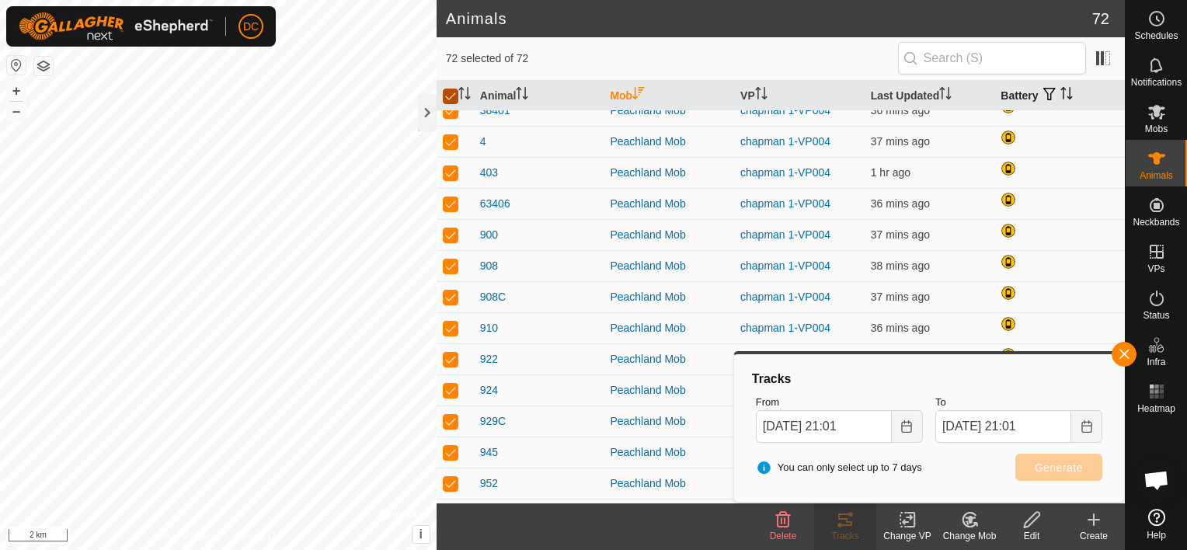
checkbox input "false"
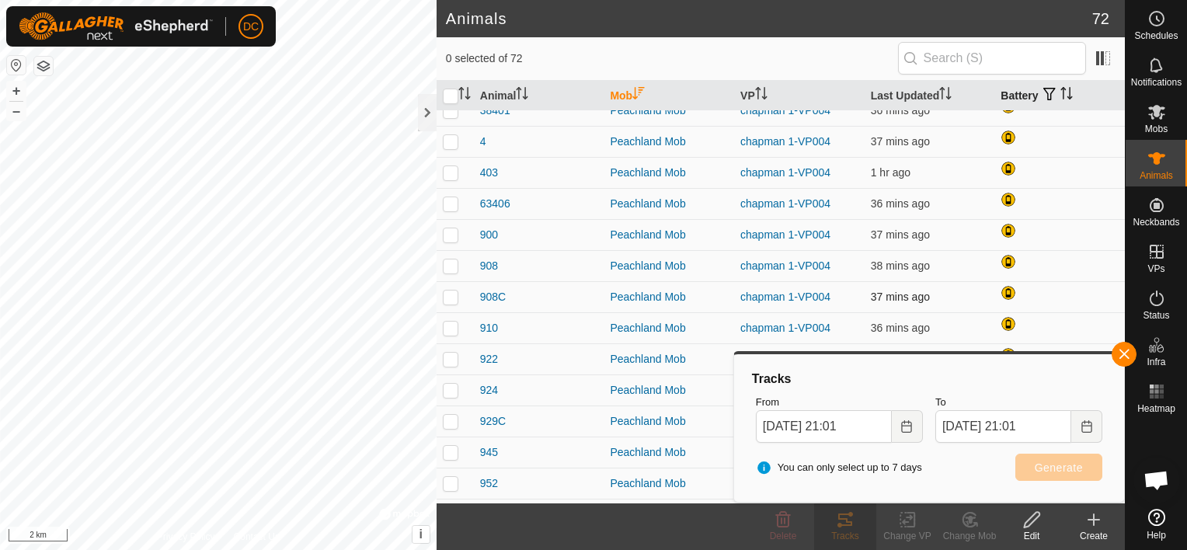
click at [449, 294] on p-checkbox at bounding box center [451, 296] width 16 height 12
checkbox input "true"
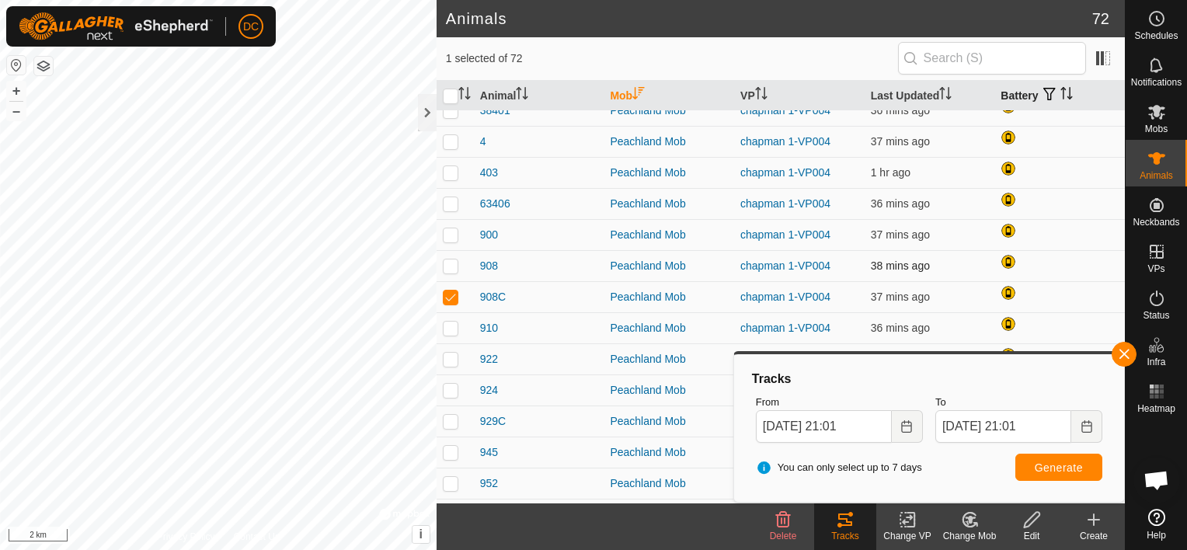
click at [449, 264] on p-checkbox at bounding box center [451, 265] width 16 height 12
checkbox input "true"
click at [450, 232] on p-checkbox at bounding box center [451, 234] width 16 height 12
checkbox input "true"
click at [450, 200] on p-checkbox at bounding box center [451, 203] width 16 height 12
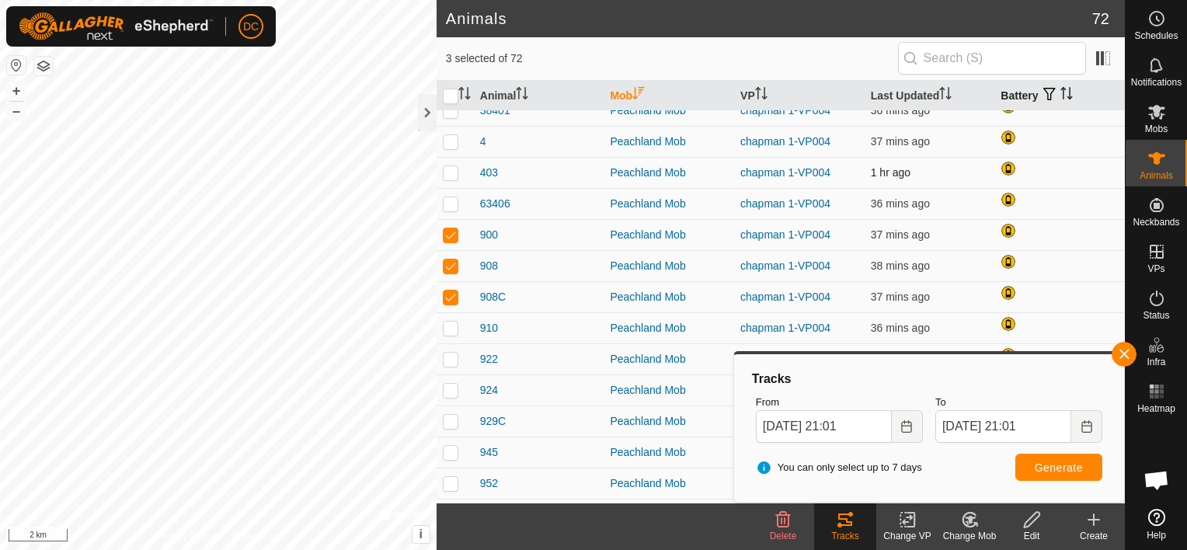
checkbox input "true"
click at [450, 169] on p-checkbox at bounding box center [451, 172] width 16 height 12
checkbox input "true"
click at [448, 137] on p-checkbox at bounding box center [451, 141] width 16 height 12
checkbox input "true"
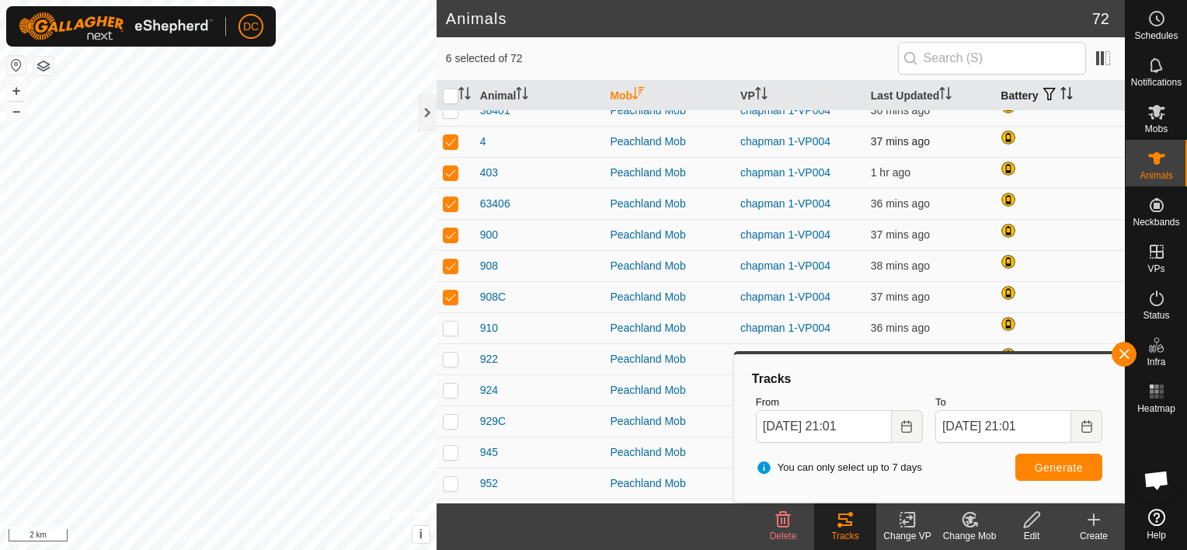
scroll to position [1243, 0]
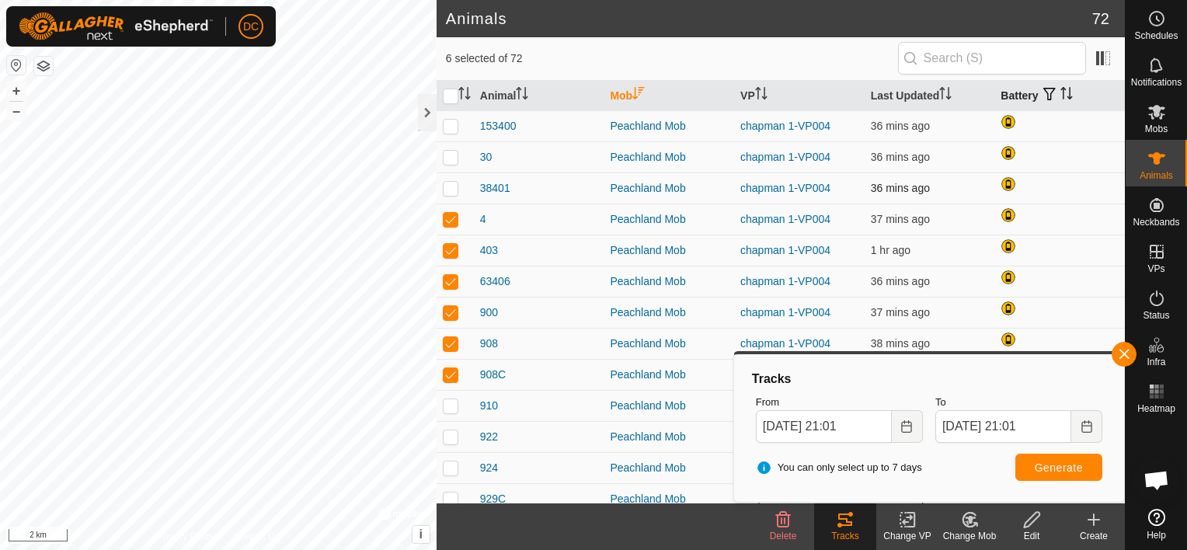
click at [453, 185] on p-checkbox at bounding box center [451, 188] width 16 height 12
checkbox input "true"
click at [452, 155] on p-checkbox at bounding box center [451, 157] width 16 height 12
checkbox input "true"
click at [454, 123] on p-checkbox at bounding box center [451, 126] width 16 height 12
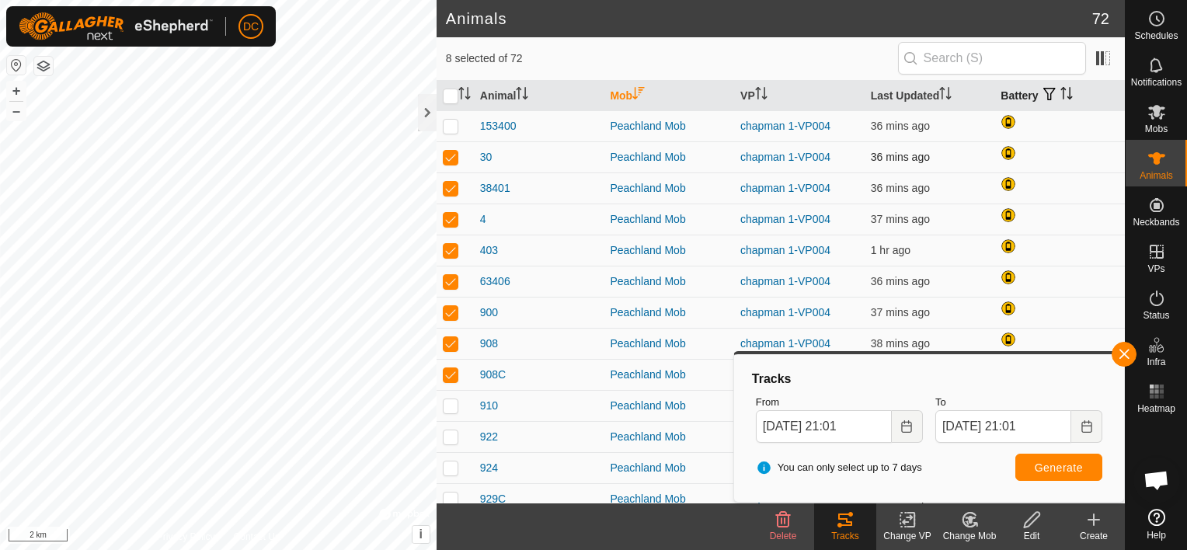
checkbox input "true"
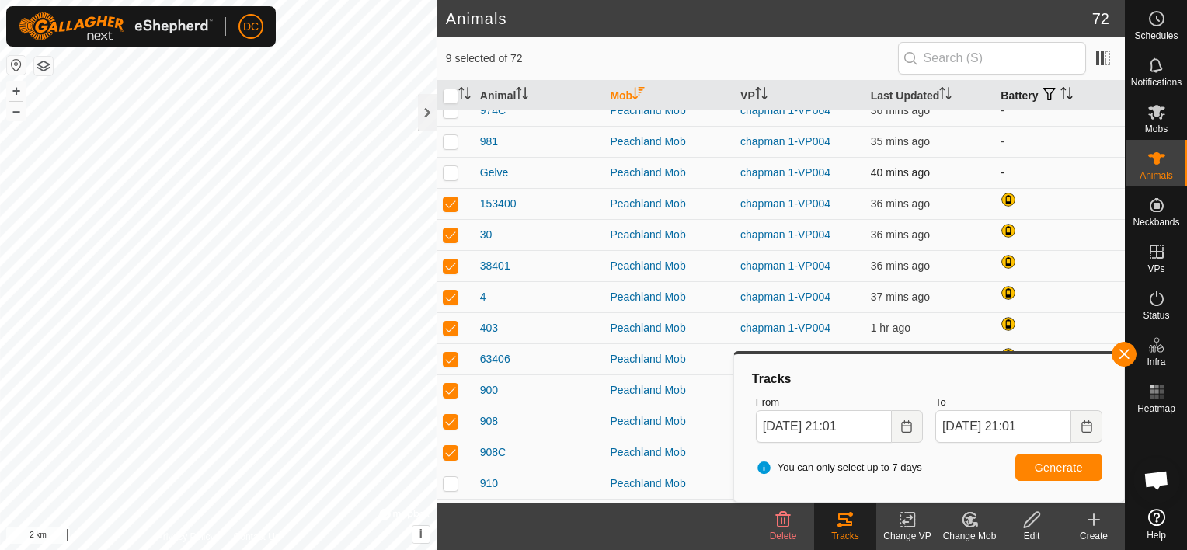
click at [449, 172] on p-checkbox at bounding box center [451, 172] width 16 height 12
click at [451, 169] on p-checkbox at bounding box center [451, 172] width 16 height 12
click at [449, 171] on p-checkbox at bounding box center [451, 172] width 16 height 12
checkbox input "true"
click at [1045, 468] on span "Generate" at bounding box center [1059, 467] width 48 height 12
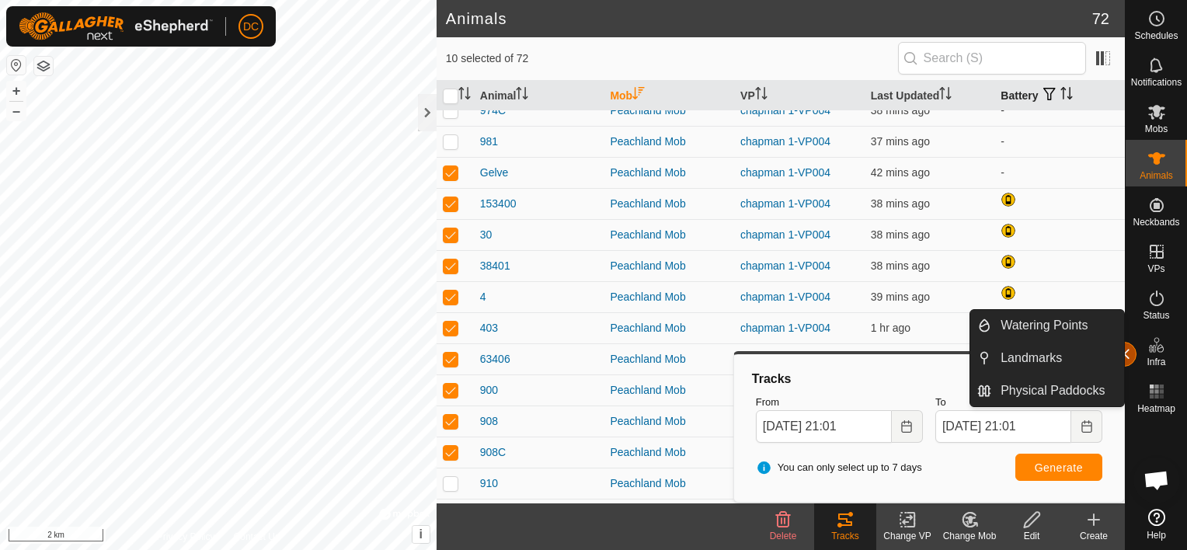
drag, startPoint x: 1140, startPoint y: 367, endPoint x: 1125, endPoint y: 350, distance: 23.1
click at [1125, 350] on button "button" at bounding box center [1123, 354] width 25 height 25
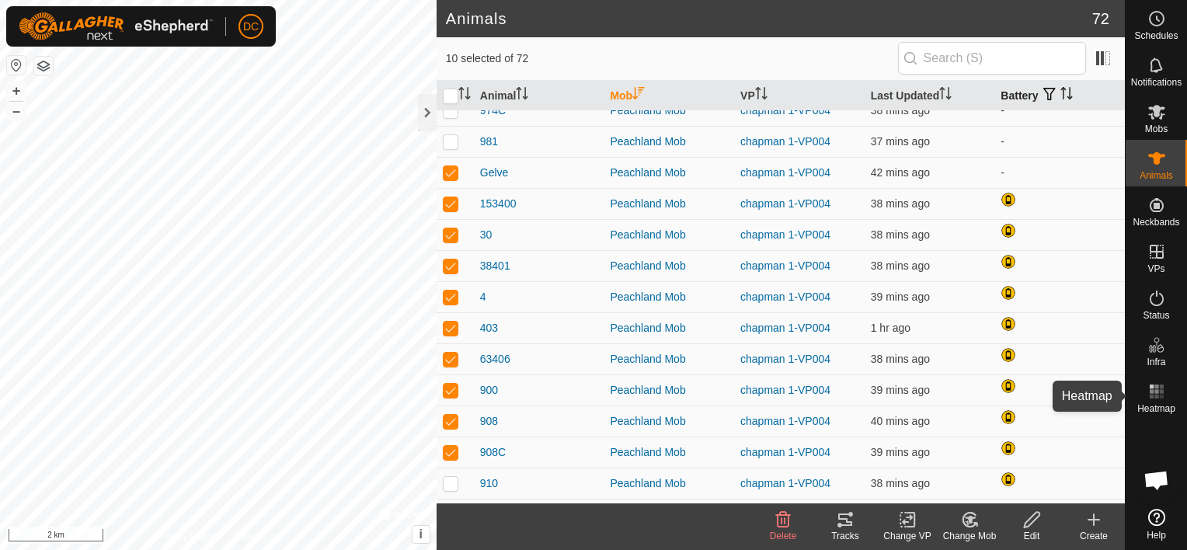
click at [1157, 392] on rect at bounding box center [1156, 391] width 4 height 4
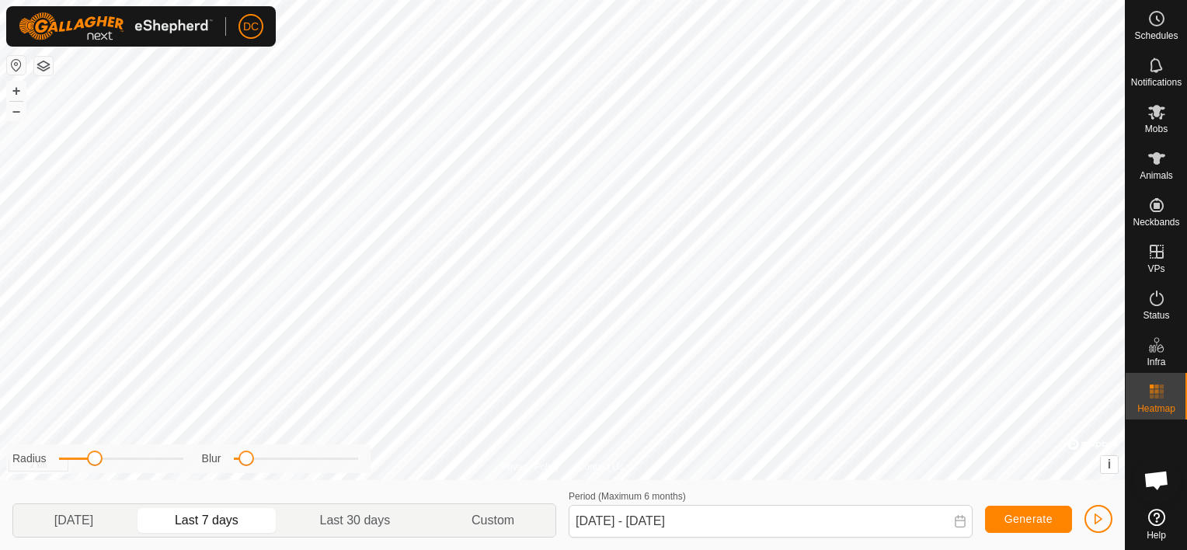
drag, startPoint x: 129, startPoint y: 461, endPoint x: 90, endPoint y: 461, distance: 38.8
click at [90, 461] on span at bounding box center [95, 458] width 16 height 16
drag, startPoint x: 90, startPoint y: 461, endPoint x: 74, endPoint y: 461, distance: 16.3
click at [74, 461] on span at bounding box center [76, 458] width 16 height 16
drag, startPoint x: 245, startPoint y: 461, endPoint x: 353, endPoint y: 468, distance: 107.5
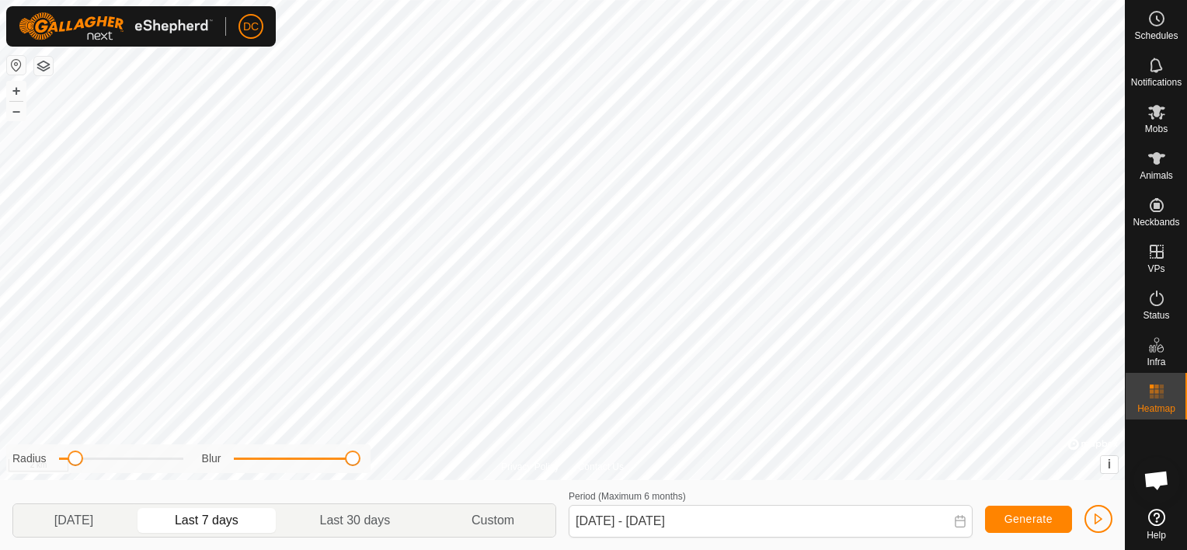
click at [353, 468] on div "Radius Blur" at bounding box center [188, 458] width 364 height 29
drag, startPoint x: 353, startPoint y: 461, endPoint x: 258, endPoint y: 468, distance: 95.8
click at [258, 468] on div "Radius Blur" at bounding box center [188, 458] width 364 height 29
drag, startPoint x: 76, startPoint y: 461, endPoint x: 193, endPoint y: 463, distance: 116.5
click at [193, 463] on div "Radius Blur" at bounding box center [188, 458] width 364 height 29
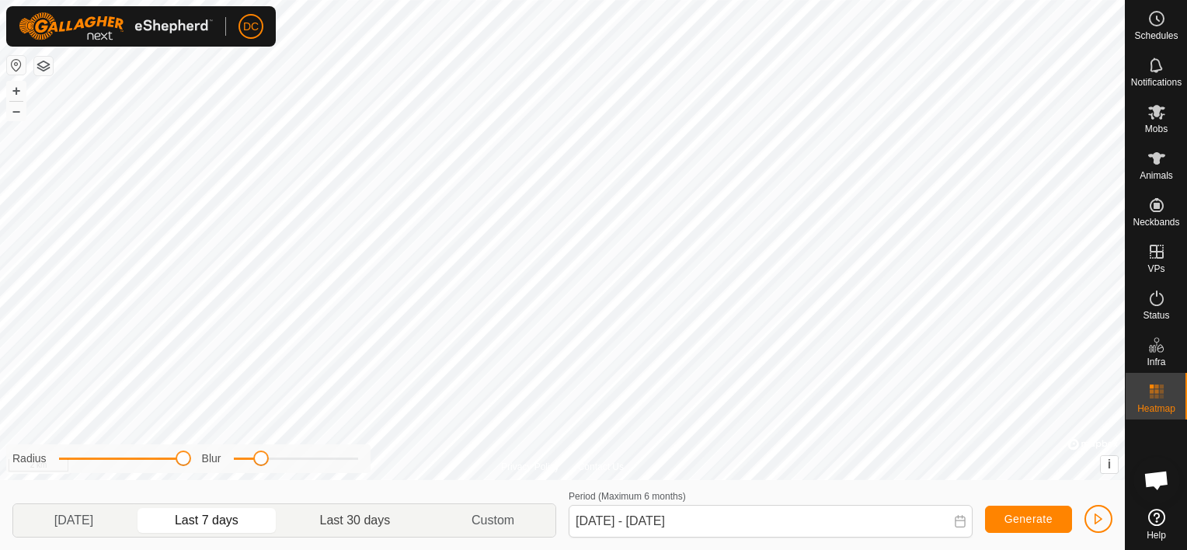
click at [339, 516] on p-togglebutton "Last 30 days" at bounding box center [355, 520] width 151 height 33
type input "[DATE] - [DATE]"
click at [615, 462] on div "Privacy Policy Contact Us N7-12 0756583218 Steers 2025-S Alex-Field-GP018a + – …" at bounding box center [562, 240] width 1125 height 480
